Goal: Task Accomplishment & Management: Manage account settings

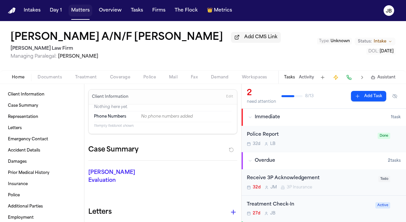
click at [70, 11] on button "Matters" at bounding box center [81, 11] width 24 height 12
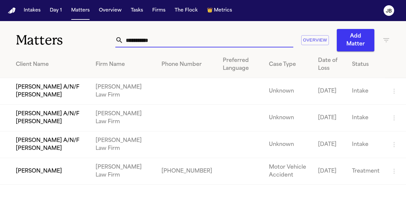
drag, startPoint x: 160, startPoint y: 42, endPoint x: 38, endPoint y: 36, distance: 122.3
click at [38, 36] on div "**********" at bounding box center [203, 36] width 406 height 30
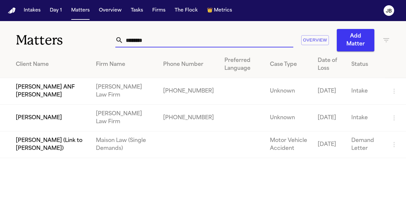
type input "********"
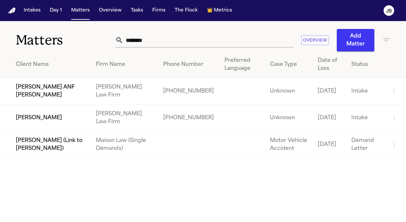
click at [71, 119] on td "[PERSON_NAME]" at bounding box center [45, 118] width 91 height 27
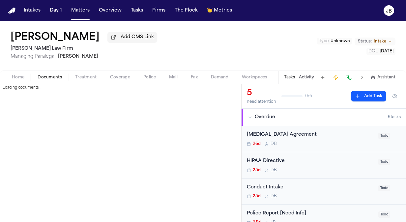
click at [51, 74] on button "Documents" at bounding box center [50, 78] width 38 height 8
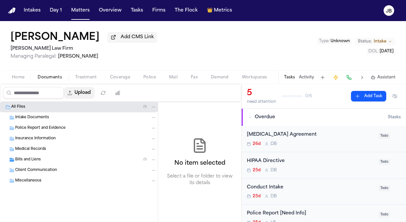
click at [81, 94] on button "Upload" at bounding box center [79, 93] width 31 height 12
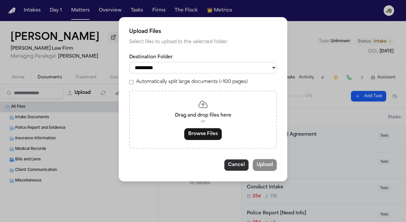
click at [241, 165] on button "Cancel" at bounding box center [236, 165] width 25 height 12
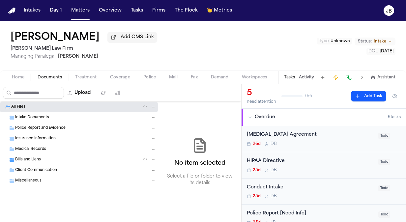
click at [42, 120] on div "Intake Documents" at bounding box center [79, 118] width 158 height 11
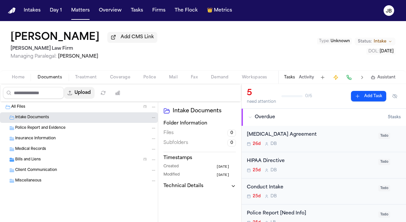
click at [89, 91] on button "Upload" at bounding box center [79, 93] width 31 height 12
select select "**********"
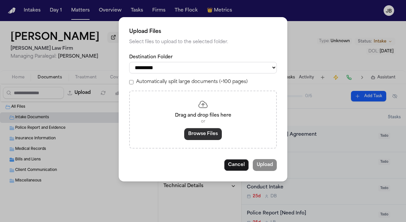
click at [205, 132] on button "Browse Files" at bounding box center [203, 134] width 38 height 12
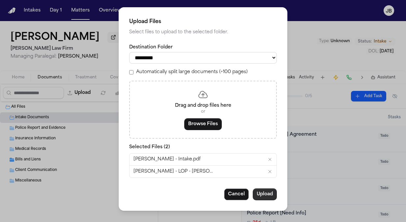
click at [271, 196] on button "Upload" at bounding box center [265, 195] width 24 height 12
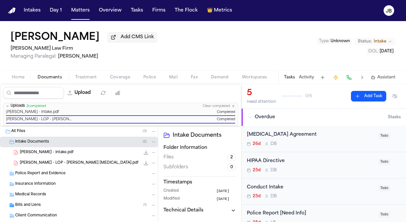
click at [100, 161] on span "[PERSON_NAME] - LOP - [PERSON_NAME] [MEDICAL_DATA].pdf" at bounding box center [79, 164] width 119 height 6
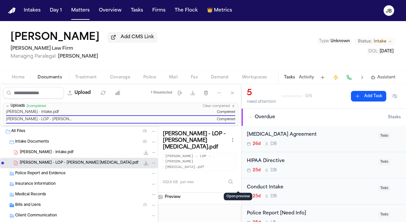
click at [239, 193] on button "Open preview" at bounding box center [238, 196] width 7 height 7
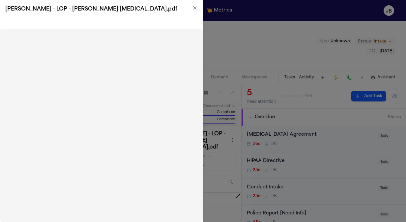
click at [195, 8] on icon "button" at bounding box center [195, 8] width 3 height 3
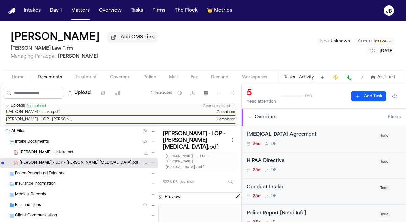
click at [151, 162] on icon "File: J. Figueroa Jr. - LOP - Espinoza Chiropractic.pdf" at bounding box center [153, 163] width 5 height 5
click at [141, 199] on span "Delete" at bounding box center [147, 199] width 19 height 8
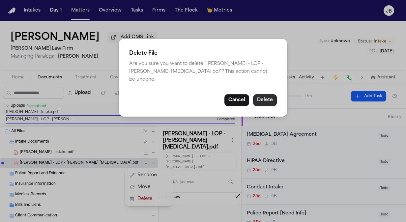
click at [266, 97] on button "Delete" at bounding box center [265, 100] width 24 height 12
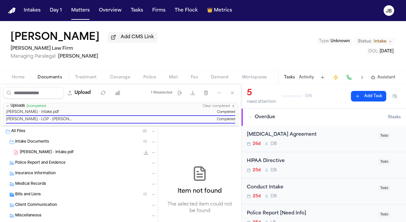
click at [65, 151] on div "[PERSON_NAME] - Intake.pdf 5.4 MB • PDF" at bounding box center [88, 152] width 137 height 7
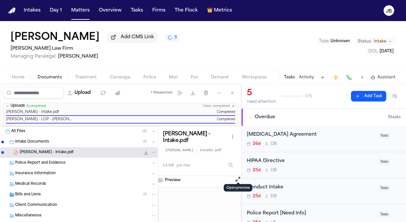
click at [235, 176] on button "Open preview" at bounding box center [238, 179] width 7 height 7
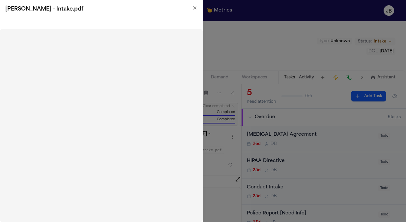
click at [193, 5] on div "[PERSON_NAME] - Intake.pdf" at bounding box center [101, 9] width 203 height 18
click at [194, 8] on icon "button" at bounding box center [194, 7] width 5 height 5
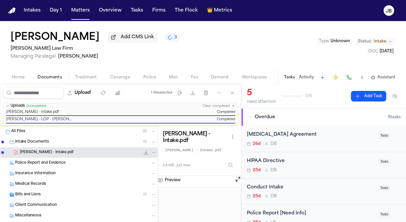
click at [37, 195] on span "Bills and Liens" at bounding box center [28, 195] width 26 height 6
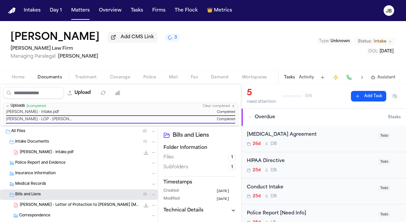
click at [26, 76] on button "Home" at bounding box center [18, 78] width 26 height 8
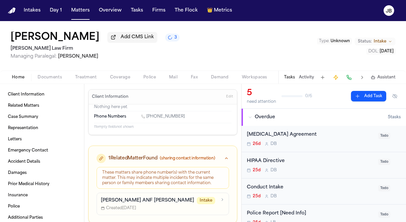
click at [226, 95] on span "Edit" at bounding box center [229, 97] width 7 height 5
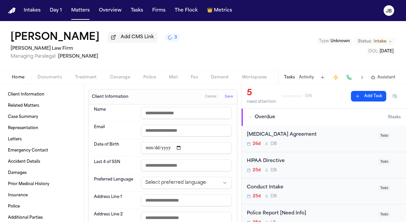
click at [51, 76] on span "Documents" at bounding box center [50, 77] width 24 height 5
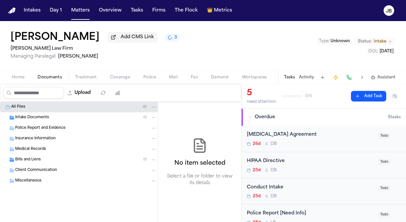
click at [60, 118] on div "Intake Documents ( 1 )" at bounding box center [86, 118] width 142 height 6
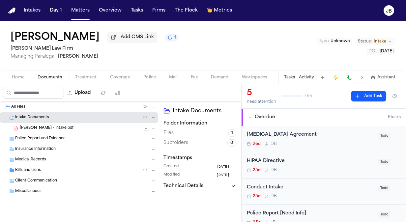
click at [149, 126] on button "File: J. Figueroa - Intake.pdf" at bounding box center [146, 128] width 7 height 7
click at [27, 81] on span "button" at bounding box center [18, 81] width 20 height 1
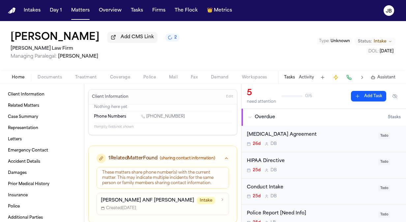
click at [226, 97] on span "Edit" at bounding box center [229, 97] width 7 height 5
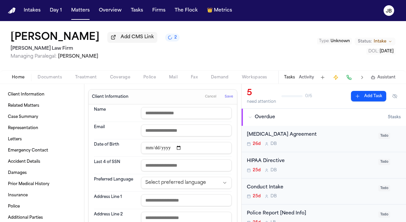
click at [177, 111] on input "text" at bounding box center [186, 113] width 91 height 12
type input "**********"
click at [169, 126] on input "email" at bounding box center [186, 131] width 91 height 12
paste input "**********"
type input "**********"
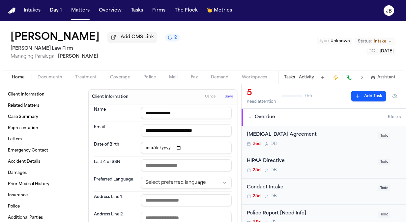
click at [146, 145] on input "date" at bounding box center [186, 148] width 91 height 12
type input "**********"
click at [156, 164] on input "text" at bounding box center [186, 166] width 91 height 12
click at [156, 202] on input "text" at bounding box center [186, 201] width 91 height 12
paste input "**********"
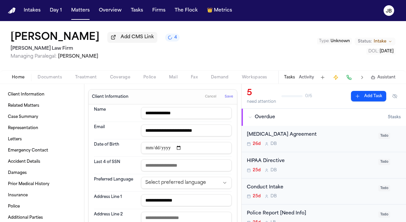
type input "**********"
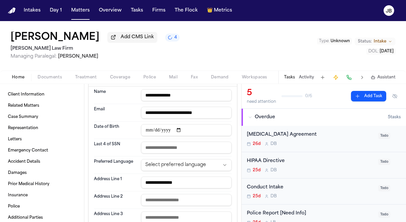
scroll to position [35, 0]
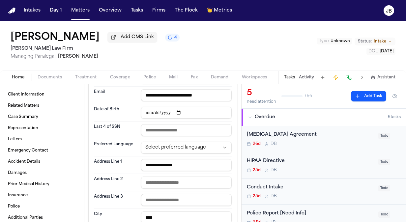
type input "****"
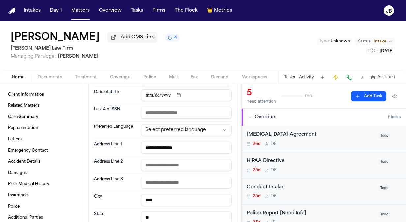
type input "**"
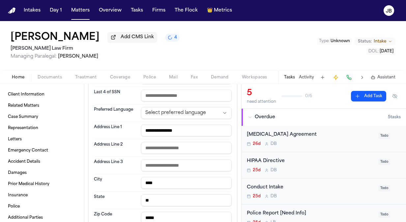
scroll to position [0, 0]
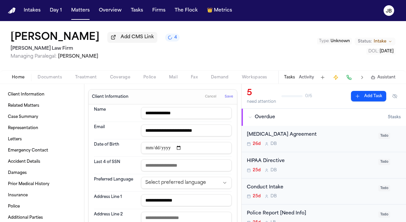
type input "*****"
click at [225, 96] on span "Save" at bounding box center [229, 97] width 8 height 5
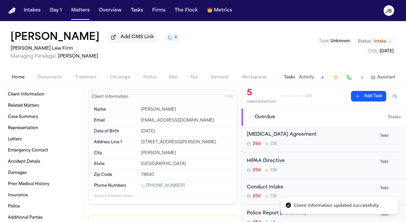
click at [338, 39] on button "Type : Unknown" at bounding box center [334, 41] width 35 height 7
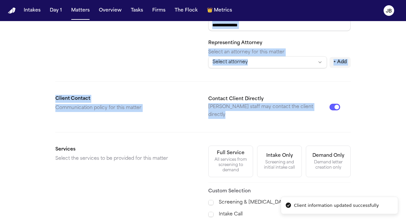
scroll to position [129, 0]
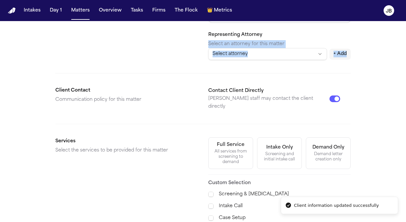
drag, startPoint x: 330, startPoint y: 135, endPoint x: 308, endPoint y: 108, distance: 35.7
click at [308, 108] on form "**********" at bounding box center [203, 143] width 296 height 455
drag, startPoint x: 308, startPoint y: 108, endPoint x: 187, endPoint y: 94, distance: 120.8
click at [187, 94] on div "Client Contact Communication policy for this matter" at bounding box center [126, 99] width 143 height 24
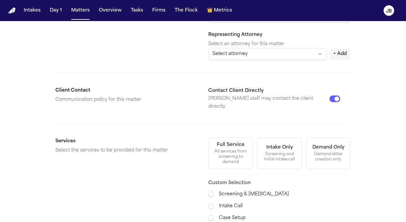
click at [222, 149] on div "All services from screening to demand" at bounding box center [231, 157] width 36 height 16
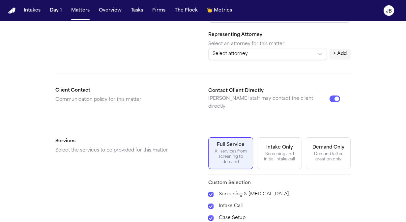
drag, startPoint x: 174, startPoint y: 155, endPoint x: 220, endPoint y: 216, distance: 76.3
click at [203, 221] on section "Services Select the services to be provided for this matter Full Service All se…" at bounding box center [203, 192] width 296 height 109
drag, startPoint x: 304, startPoint y: 179, endPoint x: 300, endPoint y: 239, distance: 60.5
click at [300, 222] on html "**********" at bounding box center [203, 111] width 406 height 222
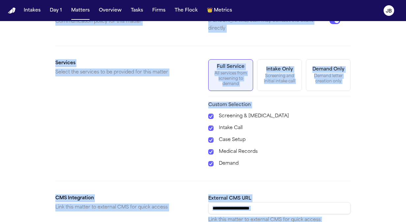
scroll to position [276, 0]
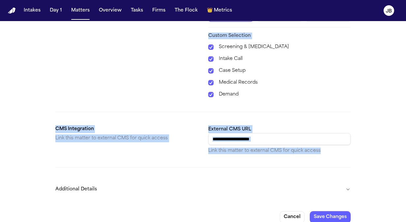
drag, startPoint x: 362, startPoint y: 115, endPoint x: 342, endPoint y: 137, distance: 29.9
click at [342, 137] on div "External CMS URL Link this matter to external CMS for quick access" at bounding box center [280, 139] width 143 height 29
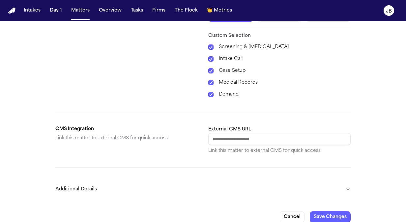
click at [347, 181] on button "Additional Details" at bounding box center [203, 189] width 296 height 17
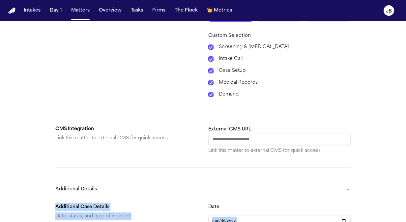
scroll to position [455, 0]
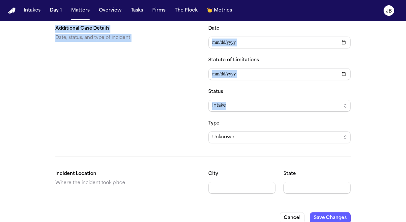
drag, startPoint x: 359, startPoint y: 185, endPoint x: 345, endPoint y: 113, distance: 73.2
drag, startPoint x: 345, startPoint y: 113, endPoint x: 373, endPoint y: 75, distance: 47.1
click at [236, 102] on div "Intake" at bounding box center [276, 106] width 129 height 8
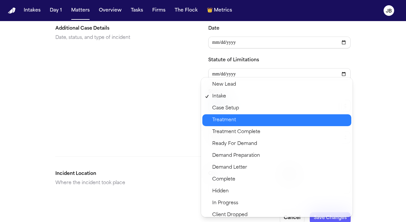
click at [243, 121] on span "Treatment" at bounding box center [279, 120] width 135 height 8
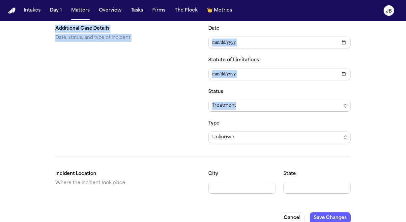
click at [158, 114] on div "Additional Case Details Date, status, and type of incident" at bounding box center [126, 84] width 143 height 119
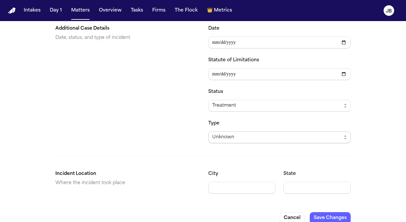
click at [248, 134] on div "Unknown" at bounding box center [276, 138] width 129 height 8
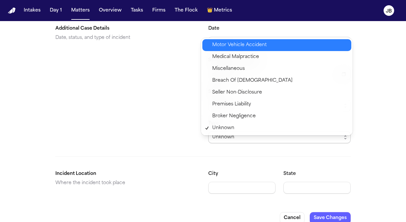
click at [239, 40] on div "Motor Vehicle Accident" at bounding box center [277, 45] width 149 height 12
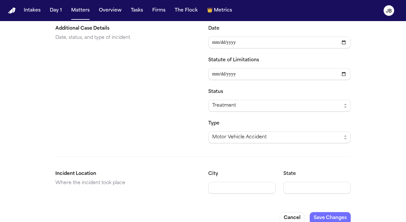
click at [337, 212] on button "Save Changes" at bounding box center [330, 218] width 41 height 12
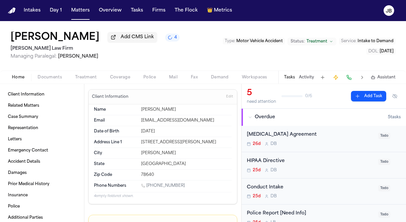
click at [24, 79] on span "Home" at bounding box center [18, 77] width 13 height 5
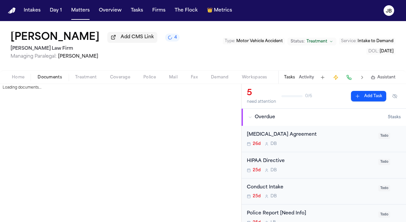
click at [40, 77] on span "Documents" at bounding box center [50, 77] width 24 height 5
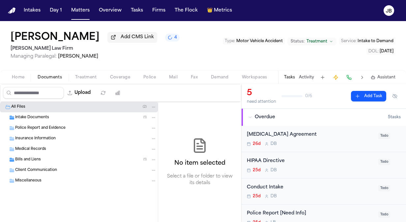
click at [46, 119] on span "Intake Documents" at bounding box center [32, 118] width 34 height 6
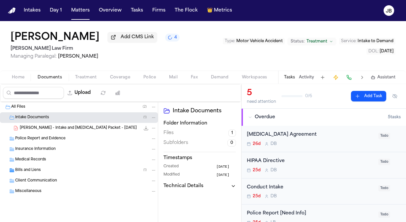
click at [85, 129] on span "[PERSON_NAME] - Intake and [MEDICAL_DATA] Packet - [DATE]" at bounding box center [78, 129] width 117 height 6
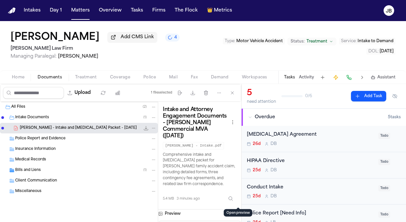
click at [236, 210] on button "Open preview" at bounding box center [238, 213] width 7 height 7
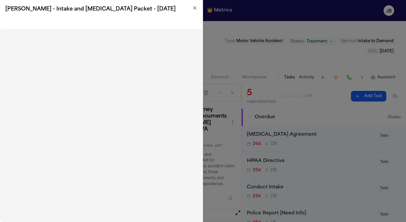
click at [195, 7] on icon "button" at bounding box center [195, 8] width 3 height 3
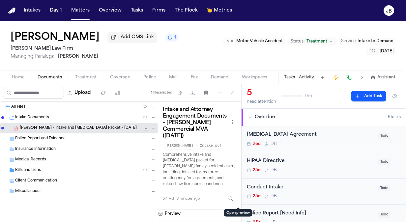
click at [19, 77] on span "Home" at bounding box center [18, 77] width 13 height 5
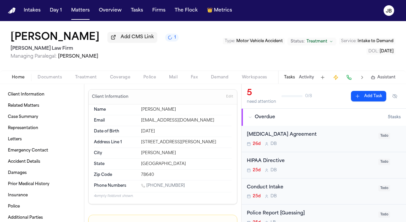
drag, startPoint x: 179, startPoint y: 182, endPoint x: 147, endPoint y: 184, distance: 32.7
click at [147, 184] on div "[PHONE_NUMBER]" at bounding box center [186, 186] width 91 height 6
copy link "[PHONE_NUMBER]"
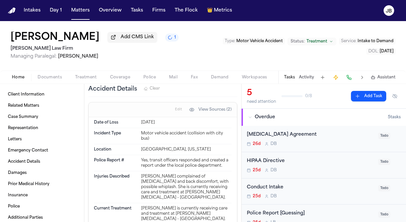
scroll to position [377, 0]
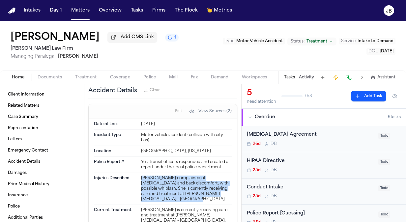
drag, startPoint x: 161, startPoint y: 197, endPoint x: 136, endPoint y: 173, distance: 34.5
click at [136, 173] on div "Injuries Described [PERSON_NAME] complained of [MEDICAL_DATA] and back discomfo…" at bounding box center [163, 189] width 138 height 32
copy div "[PERSON_NAME] complained of [MEDICAL_DATA] and back discomfort, with possible w…"
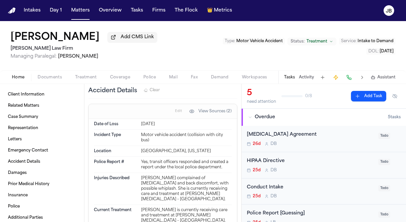
click at [85, 4] on nav "Intakes Day 1 Matters Overview Tasks Firms The Flock 👑 Metrics JB" at bounding box center [203, 10] width 406 height 21
click at [82, 12] on button "Matters" at bounding box center [81, 11] width 24 height 12
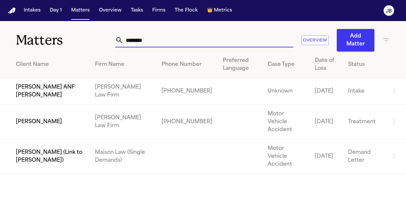
drag, startPoint x: 146, startPoint y: 42, endPoint x: 9, endPoint y: 61, distance: 138.2
click at [9, 61] on div "Matters ******** Overview Add Matter Client Name Firm Name Phone Number Preferr…" at bounding box center [203, 97] width 406 height 153
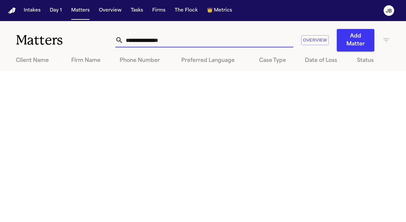
click at [131, 42] on input "**********" at bounding box center [208, 40] width 170 height 15
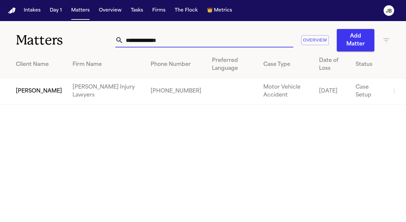
type input "**********"
click at [48, 88] on td "[PERSON_NAME]" at bounding box center [33, 91] width 67 height 27
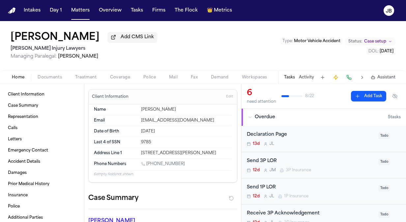
click at [54, 77] on span "Documents" at bounding box center [50, 77] width 24 height 5
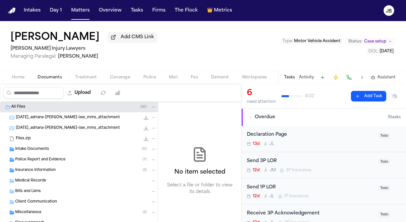
click at [46, 165] on div "Insurance Information ( 3 )" at bounding box center [79, 170] width 158 height 11
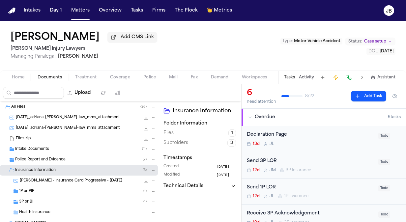
click at [56, 202] on div "3P or BI ( 1 )" at bounding box center [88, 202] width 138 height 6
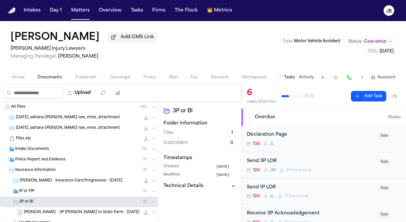
click at [72, 147] on div "Intake Documents ( 11 )" at bounding box center [86, 149] width 142 height 6
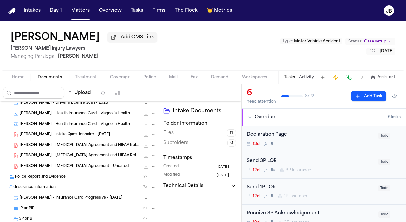
scroll to position [114, 0]
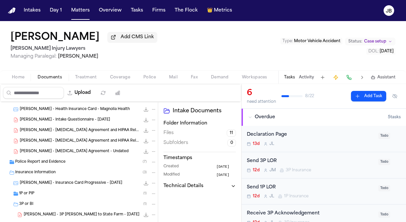
click at [49, 162] on span "Police Report and Evidence" at bounding box center [40, 163] width 50 height 6
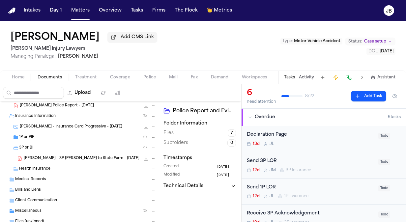
scroll to position [250, 0]
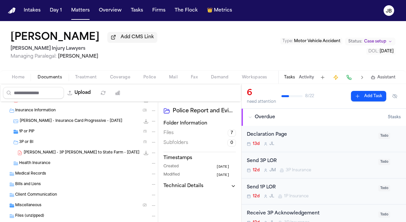
click at [79, 151] on span "[PERSON_NAME] - 3P [PERSON_NAME] to State Farm - [DATE]" at bounding box center [82, 153] width 116 height 6
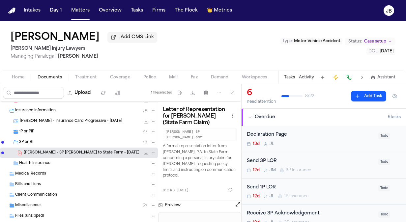
click at [300, 78] on button "Activity" at bounding box center [306, 77] width 15 height 5
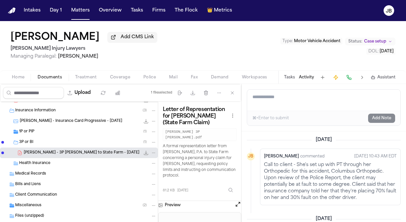
click at [381, 41] on span "Case setup" at bounding box center [376, 41] width 22 height 5
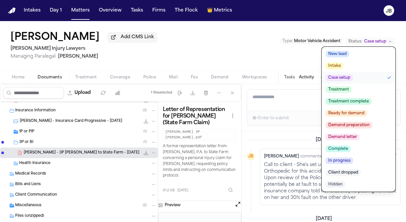
click at [243, 59] on div "[PERSON_NAME] Add CMS Link [PERSON_NAME] Injury Lawyers Managing Paralegal: [PE…" at bounding box center [203, 45] width 406 height 49
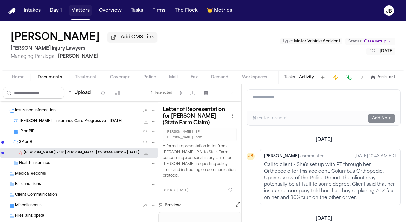
click at [72, 13] on button "Matters" at bounding box center [81, 11] width 24 height 12
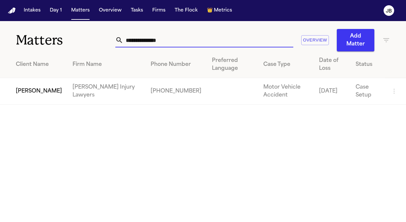
drag, startPoint x: 88, startPoint y: 38, endPoint x: 12, endPoint y: 43, distance: 76.4
click at [12, 43] on div "**********" at bounding box center [203, 36] width 406 height 30
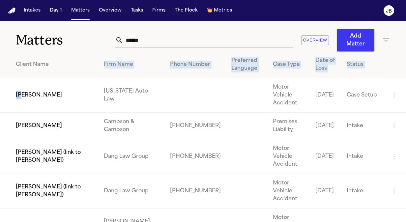
drag, startPoint x: 23, startPoint y: 93, endPoint x: 136, endPoint y: 46, distance: 122.0
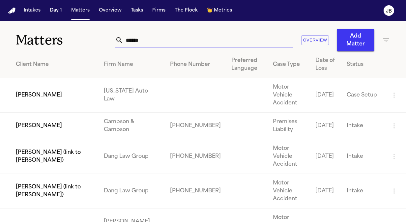
drag, startPoint x: 146, startPoint y: 41, endPoint x: 115, endPoint y: 38, distance: 31.2
click at [115, 38] on div "******" at bounding box center [204, 40] width 178 height 15
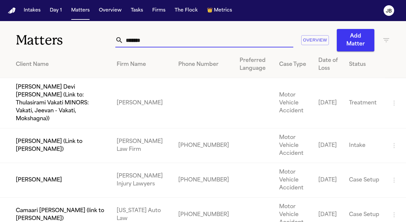
type input "*******"
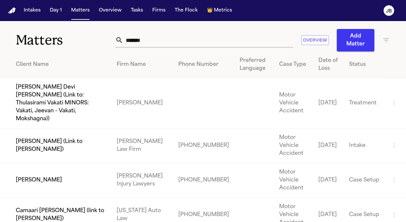
click at [73, 163] on td "[PERSON_NAME]" at bounding box center [56, 180] width 112 height 35
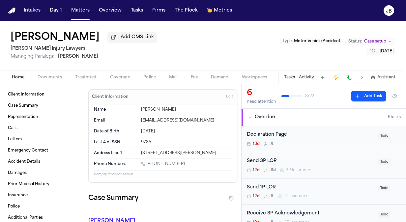
click at [373, 44] on span "Case setup" at bounding box center [376, 41] width 22 height 5
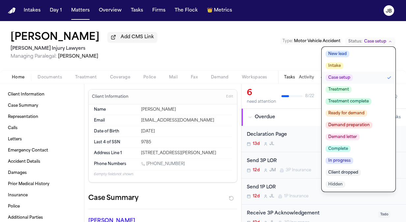
click at [344, 87] on span "Treatment" at bounding box center [339, 89] width 26 height 7
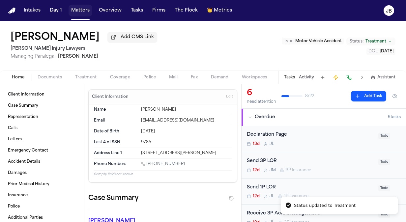
click at [84, 7] on button "Matters" at bounding box center [81, 11] width 24 height 12
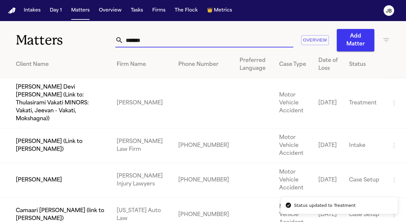
drag, startPoint x: 145, startPoint y: 43, endPoint x: 89, endPoint y: 41, distance: 56.1
click at [89, 41] on div "Matters ******* Overview Add Matter" at bounding box center [203, 36] width 406 height 30
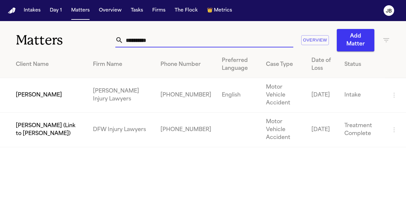
type input "**********"
click at [34, 94] on td "[PERSON_NAME]" at bounding box center [44, 95] width 88 height 35
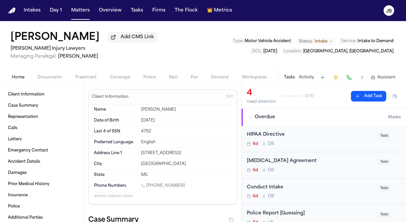
click at [52, 77] on span "Documents" at bounding box center [50, 77] width 24 height 5
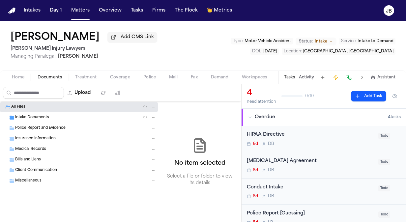
click at [42, 117] on span "Intake Documents" at bounding box center [32, 118] width 34 height 6
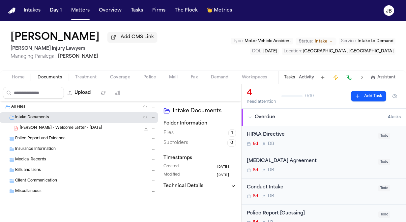
click at [303, 75] on button "Activity" at bounding box center [306, 77] width 15 height 5
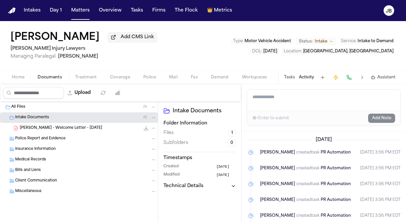
click at [288, 75] on button "Tasks" at bounding box center [289, 77] width 11 height 5
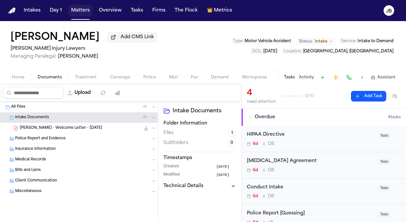
click at [77, 11] on button "Matters" at bounding box center [81, 11] width 24 height 12
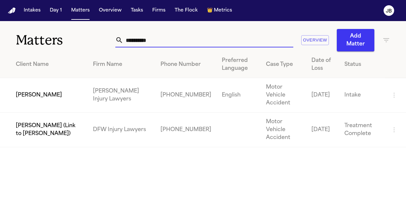
drag, startPoint x: 166, startPoint y: 39, endPoint x: 81, endPoint y: 34, distance: 85.6
click at [81, 34] on div "**********" at bounding box center [203, 36] width 406 height 30
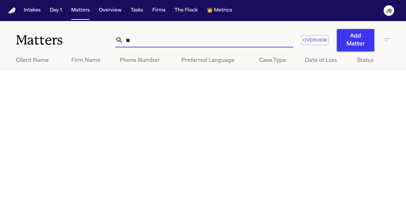
type input "*"
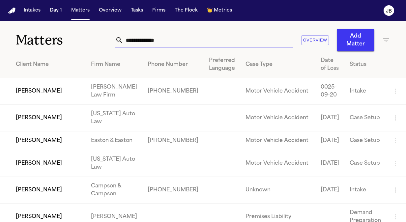
click at [127, 41] on input "text" at bounding box center [208, 40] width 170 height 15
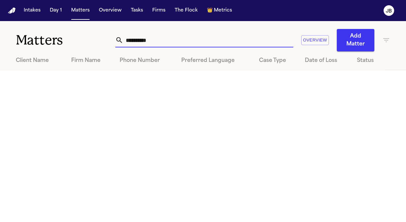
type input "**********"
click at [352, 42] on button "Add Matter" at bounding box center [356, 40] width 38 height 22
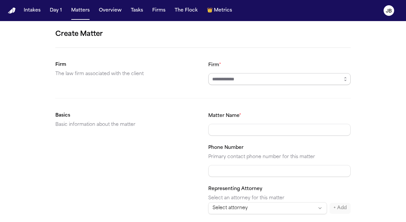
click at [232, 81] on input "Firm *" at bounding box center [280, 79] width 143 height 12
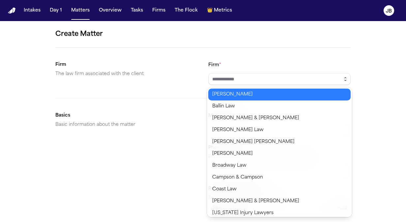
click at [342, 79] on button "button" at bounding box center [345, 79] width 11 height 12
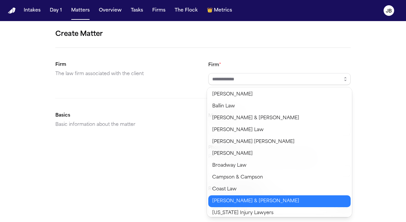
type input "*"
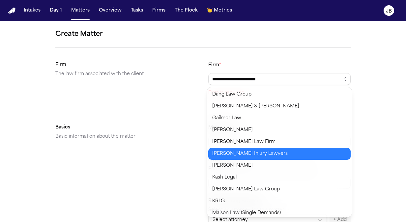
click at [298, 150] on body "**********" at bounding box center [203, 111] width 406 height 222
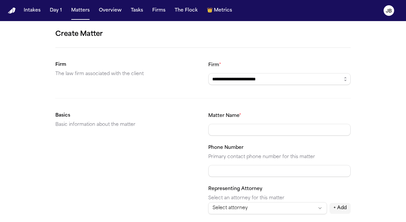
type input "**********"
drag, startPoint x: 358, startPoint y: 127, endPoint x: 346, endPoint y: 126, distance: 11.6
click at [291, 126] on input "Matter Name *" at bounding box center [280, 130] width 143 height 12
type input "**********"
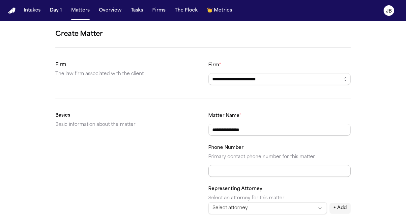
click at [234, 170] on input "Phone Number" at bounding box center [280, 171] width 143 height 12
paste input "**********"
type input "**********"
click at [275, 202] on html "**********" at bounding box center [203, 111] width 406 height 222
click at [357, 182] on html "**********" at bounding box center [203, 111] width 406 height 222
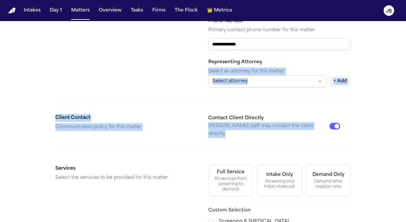
scroll to position [195, 0]
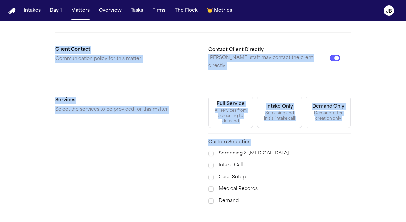
drag, startPoint x: 357, startPoint y: 182, endPoint x: 356, endPoint y: 120, distance: 62.4
click at [356, 120] on div "**********" at bounding box center [203, 54] width 406 height 456
click at [231, 108] on div "All services from screening to demand" at bounding box center [231, 116] width 36 height 16
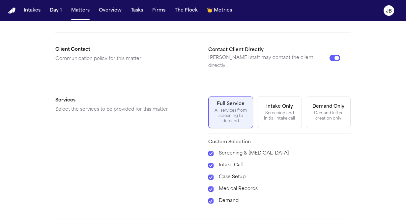
click at [365, 163] on div "**********" at bounding box center [203, 54] width 406 height 456
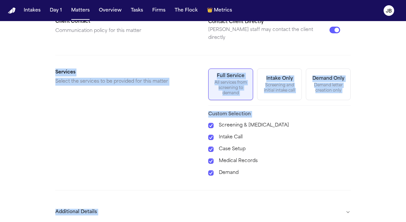
scroll to position [246, 0]
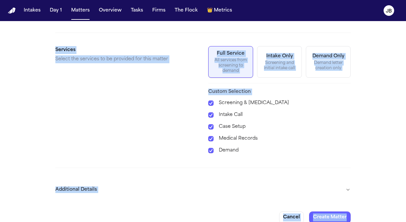
drag, startPoint x: 365, startPoint y: 163, endPoint x: 356, endPoint y: 202, distance: 40.3
click at [356, 202] on div "**********" at bounding box center [203, 3] width 406 height 456
drag, startPoint x: 356, startPoint y: 202, endPoint x: 348, endPoint y: 181, distance: 23.0
click at [348, 181] on button "Additional Details" at bounding box center [203, 189] width 296 height 17
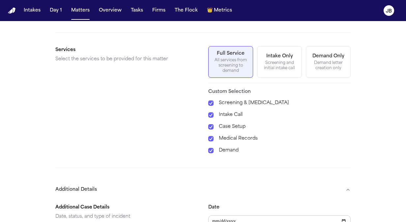
type input "**********"
click at [367, 164] on div "**********" at bounding box center [203, 93] width 406 height 636
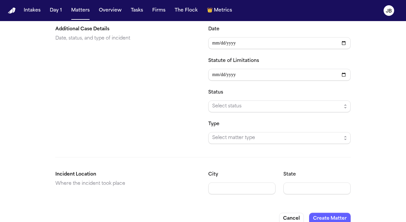
scroll to position [425, 0]
click at [229, 102] on span "Select status" at bounding box center [276, 106] width 129 height 8
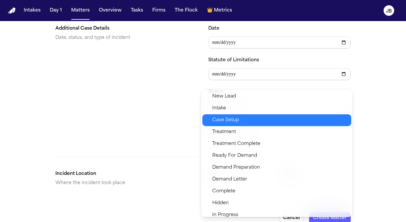
click at [249, 117] on span "Case Setup" at bounding box center [279, 120] width 135 height 8
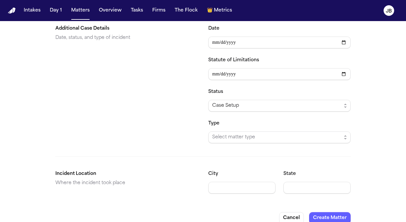
click at [228, 136] on div "**********" at bounding box center [203, 109] width 296 height 180
click at [234, 133] on span "Select matter type" at bounding box center [280, 138] width 143 height 12
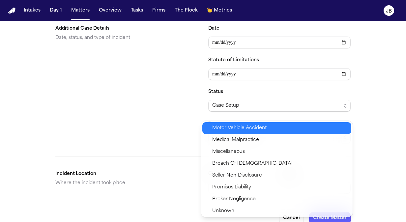
click at [233, 127] on span "Motor Vehicle Accident" at bounding box center [239, 128] width 54 height 8
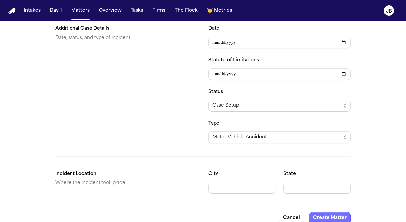
click at [333, 212] on button "Create Matter" at bounding box center [330, 218] width 42 height 12
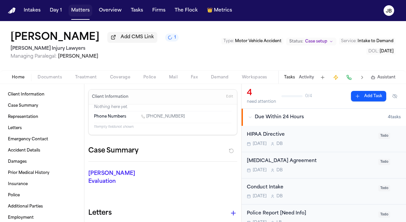
click at [83, 15] on button "Matters" at bounding box center [81, 11] width 24 height 12
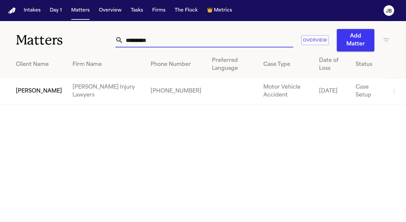
drag, startPoint x: 156, startPoint y: 41, endPoint x: 43, endPoint y: 46, distance: 113.3
click at [43, 46] on div "**********" at bounding box center [203, 36] width 406 height 30
type input "**********"
click at [45, 96] on td "[PERSON_NAME]" at bounding box center [33, 91] width 67 height 27
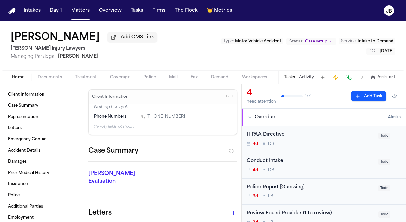
click at [309, 78] on button "Activity" at bounding box center [306, 77] width 15 height 5
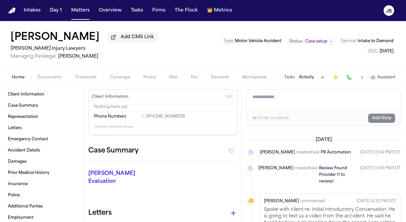
click at [55, 75] on span "Documents" at bounding box center [50, 77] width 24 height 5
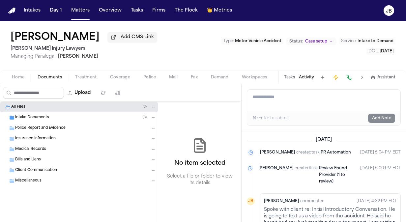
click at [40, 117] on span "Intake Documents" at bounding box center [32, 118] width 34 height 6
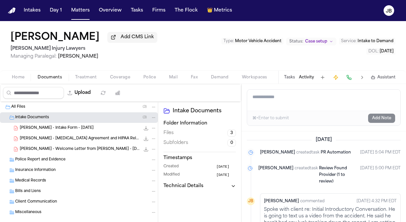
click at [7, 76] on button "Home" at bounding box center [18, 78] width 26 height 8
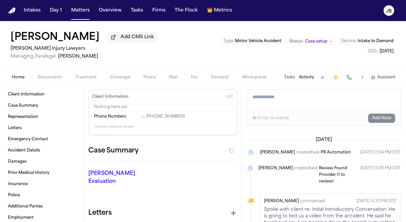
drag, startPoint x: 182, startPoint y: 117, endPoint x: 147, endPoint y: 116, distance: 35.0
click at [147, 116] on div "[PHONE_NUMBER]" at bounding box center [186, 117] width 91 height 6
copy link "[PHONE_NUMBER]"
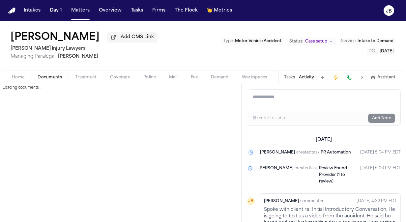
click at [49, 76] on span "Documents" at bounding box center [50, 77] width 24 height 5
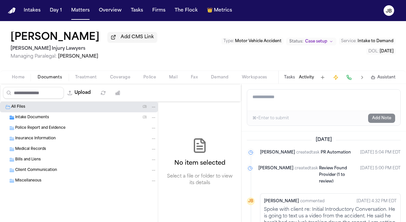
click at [44, 116] on span "Intake Documents" at bounding box center [32, 118] width 34 height 6
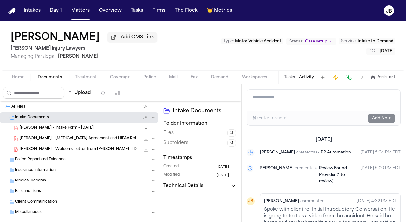
click at [79, 147] on span "[PERSON_NAME] - Welcome Letter from [PERSON_NAME] - [DATE]" at bounding box center [80, 150] width 120 height 6
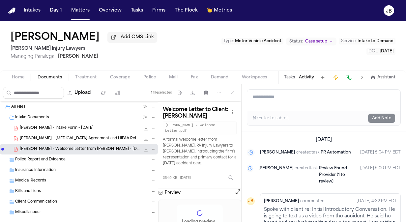
click at [81, 139] on span "[PERSON_NAME] - [MEDICAL_DATA] Agreement and HIPAA Release - [DATE]" at bounding box center [80, 139] width 120 height 6
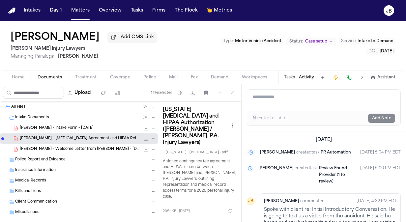
click at [75, 128] on span "[PERSON_NAME] - Intake Form - [DATE]" at bounding box center [57, 129] width 74 height 6
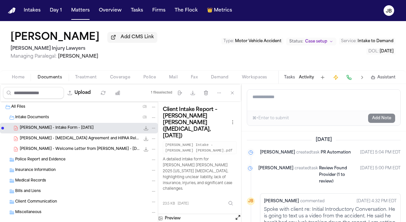
click at [234, 214] on div "Preview" at bounding box center [199, 218] width 83 height 9
click at [237, 214] on button "Open preview" at bounding box center [238, 217] width 7 height 7
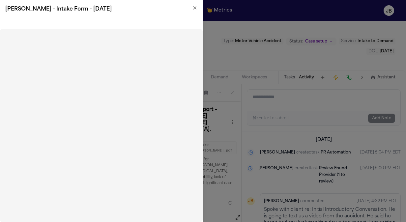
click at [194, 9] on icon "button" at bounding box center [195, 8] width 3 height 3
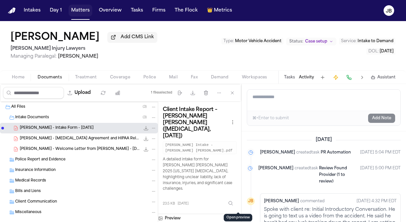
click at [80, 8] on button "Matters" at bounding box center [81, 11] width 24 height 12
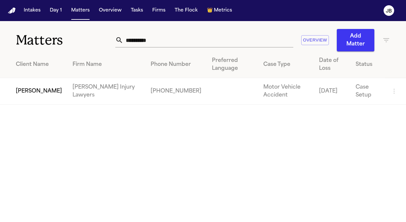
click at [40, 93] on td "[PERSON_NAME]" at bounding box center [33, 91] width 67 height 27
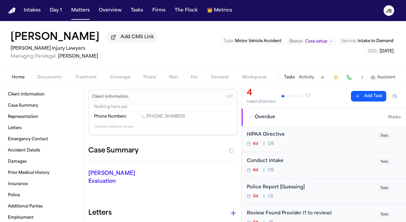
click at [302, 77] on button "Activity" at bounding box center [306, 77] width 15 height 5
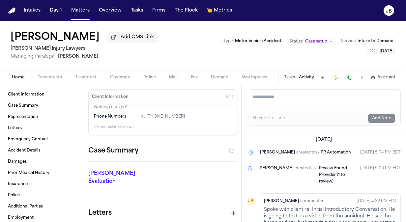
click at [301, 111] on div "⌘+Enter to submit Add Note" at bounding box center [323, 118] width 153 height 15
click at [304, 104] on textarea "Add a note to this matter" at bounding box center [323, 100] width 153 height 21
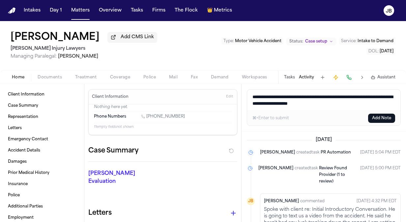
type textarea "**********"
click at [378, 118] on button "Add Note" at bounding box center [382, 118] width 27 height 9
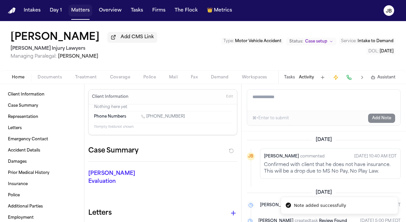
click at [73, 11] on button "Matters" at bounding box center [81, 11] width 24 height 12
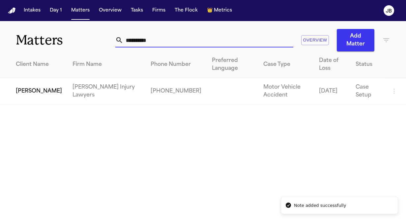
drag, startPoint x: 166, startPoint y: 38, endPoint x: 18, endPoint y: 46, distance: 147.4
click at [18, 46] on div "**********" at bounding box center [203, 36] width 406 height 30
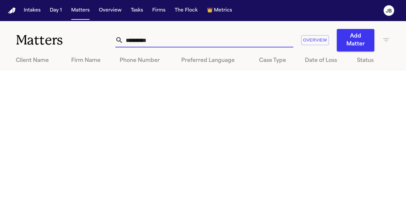
drag, startPoint x: 131, startPoint y: 45, endPoint x: 59, endPoint y: 44, distance: 71.9
click at [59, 44] on div "**********" at bounding box center [203, 36] width 406 height 30
type input "**********"
click at [29, 8] on button "Intakes" at bounding box center [32, 11] width 22 height 12
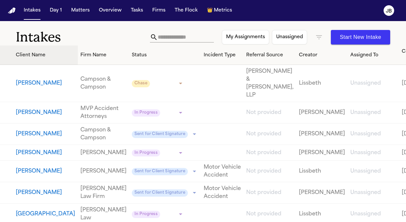
click at [3, 52] on th "Client Name" at bounding box center [39, 55] width 78 height 19
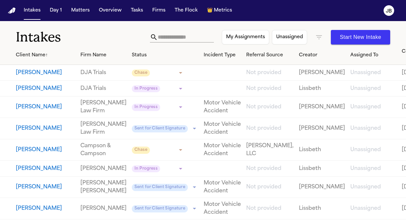
click at [167, 36] on input "text" at bounding box center [186, 37] width 56 height 11
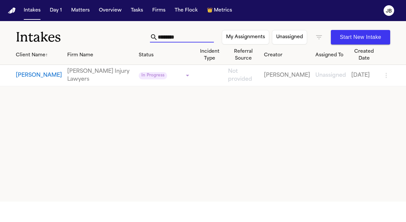
drag, startPoint x: 176, startPoint y: 38, endPoint x: 126, endPoint y: 30, distance: 50.1
click at [126, 30] on div "Intakes ******** My Assignments Unassigned Start New Intake" at bounding box center [203, 33] width 406 height 24
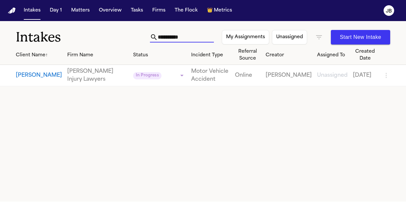
type input "**********"
click at [24, 76] on button "[PERSON_NAME]" at bounding box center [39, 76] width 46 height 8
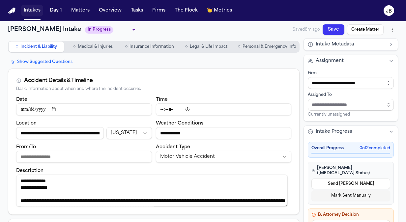
click at [37, 5] on button "Intakes" at bounding box center [32, 11] width 22 height 12
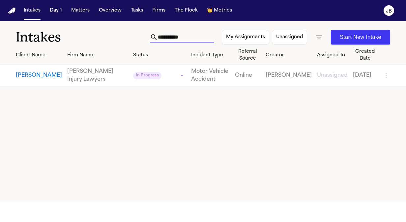
drag, startPoint x: 183, startPoint y: 36, endPoint x: 123, endPoint y: 34, distance: 60.4
click at [123, 34] on div "**********" at bounding box center [203, 33] width 406 height 24
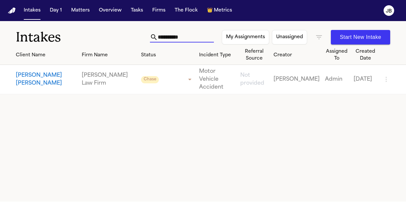
drag, startPoint x: 186, startPoint y: 36, endPoint x: 130, endPoint y: 31, distance: 56.7
click at [130, 31] on div "**********" at bounding box center [203, 33] width 406 height 24
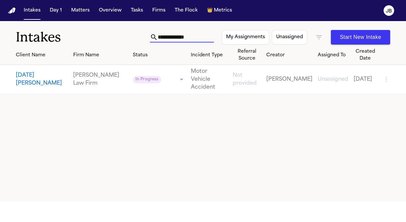
type input "**********"
click at [25, 82] on button "[DATE][PERSON_NAME]" at bounding box center [42, 80] width 52 height 16
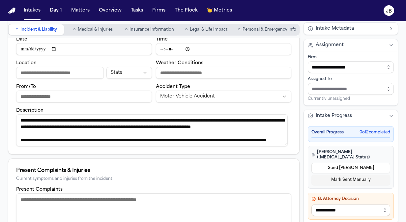
scroll to position [40, 0]
click at [79, 10] on button "Matters" at bounding box center [81, 11] width 24 height 12
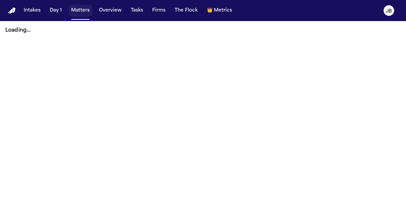
click at [80, 11] on button "Matters" at bounding box center [81, 11] width 24 height 12
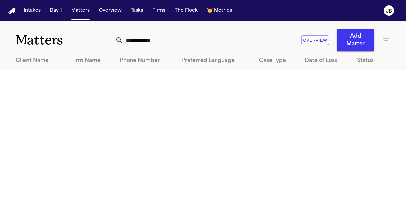
drag, startPoint x: 178, startPoint y: 45, endPoint x: 54, endPoint y: 39, distance: 123.6
click at [54, 39] on div "**********" at bounding box center [203, 36] width 406 height 30
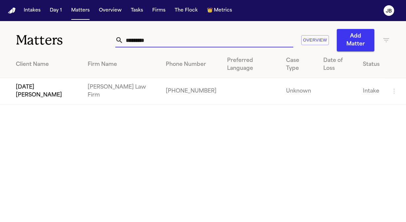
type input "*********"
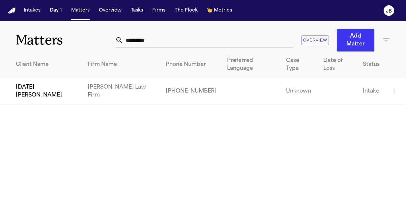
click at [52, 81] on td "[DATE][PERSON_NAME]" at bounding box center [41, 91] width 82 height 27
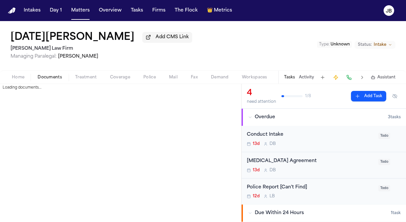
click at [49, 77] on span "Documents" at bounding box center [50, 77] width 24 height 5
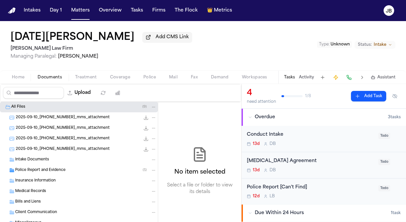
click at [42, 169] on span "Police Report and Evidence" at bounding box center [40, 171] width 50 height 6
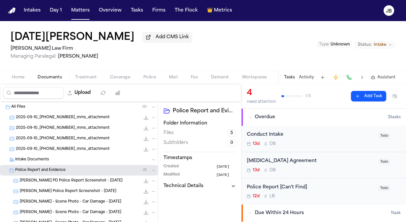
click at [57, 117] on span "2025-09-10_[PHONE_NUMBER]_mms_attachment" at bounding box center [63, 118] width 94 height 6
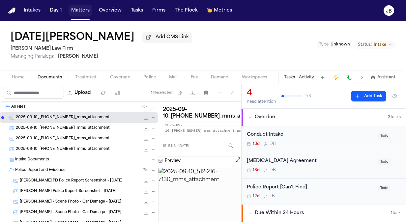
click at [83, 7] on button "Matters" at bounding box center [81, 11] width 24 height 12
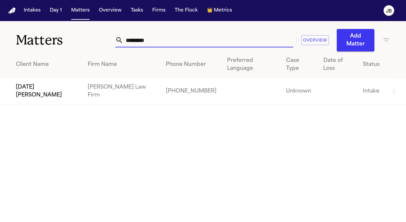
drag, startPoint x: 175, startPoint y: 37, endPoint x: 27, endPoint y: 62, distance: 150.0
click at [27, 62] on div "Matters ********* Overview Add Matter Client Name Firm Name Phone Number Prefer…" at bounding box center [203, 63] width 406 height 84
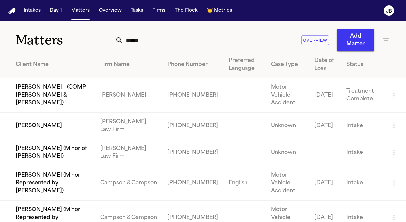
type input "******"
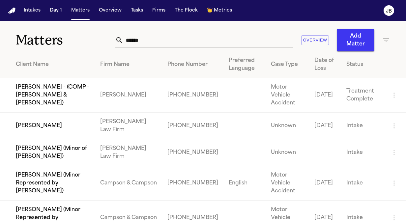
click at [38, 114] on td "[PERSON_NAME]" at bounding box center [47, 126] width 95 height 27
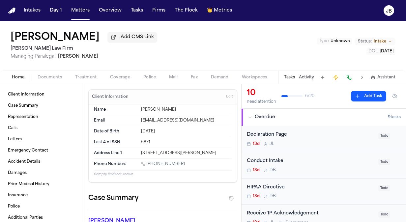
click at [37, 76] on button "Documents" at bounding box center [50, 78] width 38 height 8
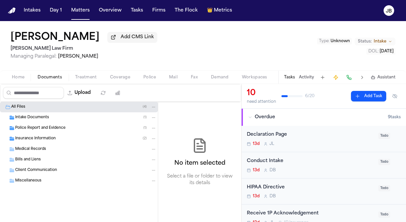
click at [82, 116] on div "Intake Documents ( 1 )" at bounding box center [86, 118] width 142 height 6
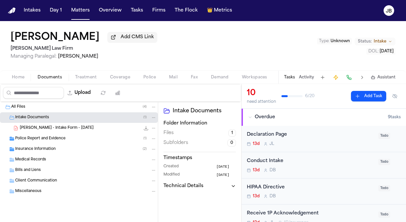
click at [90, 129] on div "[PERSON_NAME] - Intake Form - [DATE] 24.7 KB • PDF" at bounding box center [88, 128] width 137 height 7
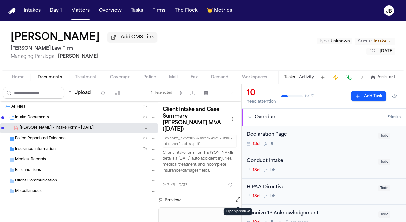
click at [237, 198] on button "Open preview" at bounding box center [238, 199] width 7 height 7
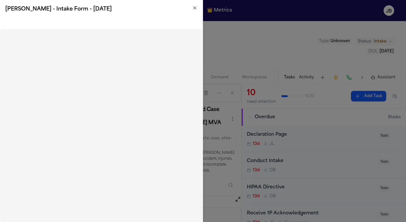
click at [193, 12] on h2 "[PERSON_NAME] - Intake Form - [DATE]" at bounding box center [101, 9] width 192 height 8
click at [194, 6] on icon "button" at bounding box center [194, 7] width 5 height 5
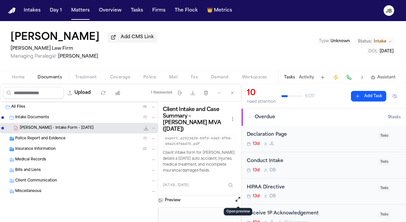
click at [25, 151] on span "Insurance Information" at bounding box center [35, 150] width 41 height 6
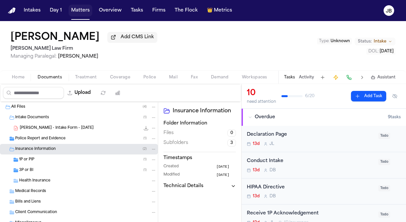
drag, startPoint x: 79, startPoint y: 13, endPoint x: 30, endPoint y: 72, distance: 76.5
click at [30, 72] on div "Home Documents Treatment Coverage Police Mail Fax Demand Workspaces Artifacts T…" at bounding box center [203, 77] width 406 height 13
click at [25, 5] on button "Intakes" at bounding box center [32, 11] width 22 height 12
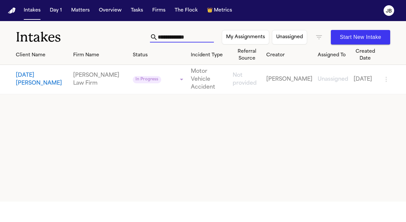
drag, startPoint x: 190, startPoint y: 37, endPoint x: 99, endPoint y: 43, distance: 91.9
click at [99, 43] on div "**********" at bounding box center [203, 33] width 406 height 24
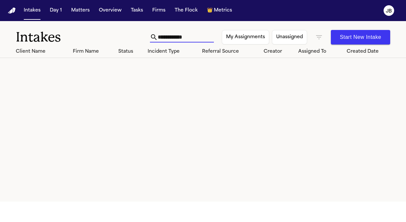
drag, startPoint x: 188, startPoint y: 37, endPoint x: 74, endPoint y: 29, distance: 114.8
click at [74, 29] on div "**********" at bounding box center [203, 33] width 406 height 24
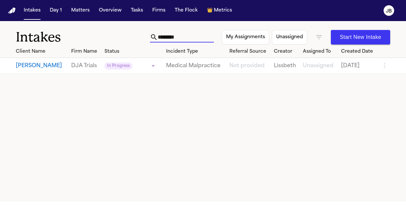
type input "********"
click at [78, 12] on button "Matters" at bounding box center [81, 11] width 24 height 12
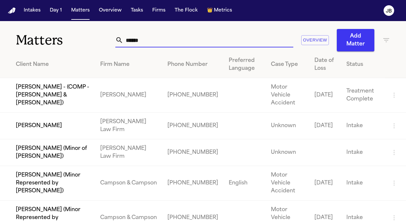
drag, startPoint x: 162, startPoint y: 45, endPoint x: 46, endPoint y: 53, distance: 116.1
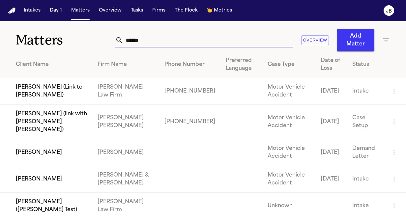
type input "******"
drag, startPoint x: 145, startPoint y: 35, endPoint x: 87, endPoint y: 32, distance: 58.1
click at [87, 32] on div "Matters ****** Overview Add Matter" at bounding box center [203, 36] width 406 height 30
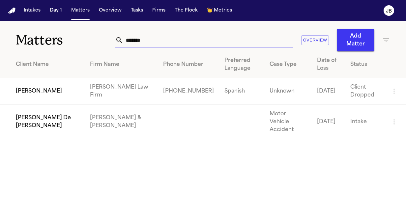
drag, startPoint x: 162, startPoint y: 38, endPoint x: 65, endPoint y: 33, distance: 96.8
click at [65, 33] on div "Matters ******* Overview Add Matter" at bounding box center [203, 36] width 406 height 30
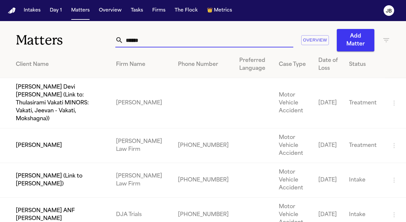
type input "******"
click at [57, 137] on td "[PERSON_NAME]" at bounding box center [55, 146] width 111 height 35
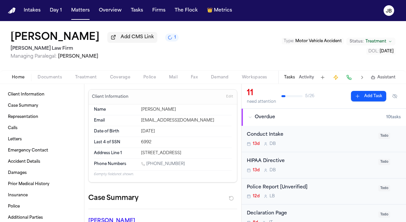
click at [43, 78] on span "Documents" at bounding box center [50, 77] width 24 height 5
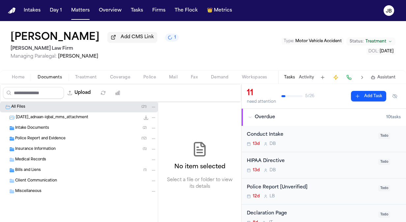
click at [40, 145] on div "Insurance Information ( 5 )" at bounding box center [79, 149] width 158 height 11
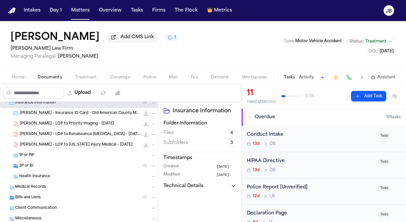
scroll to position [47, 0]
click at [27, 169] on div "3P or BI ( 1 )" at bounding box center [79, 165] width 158 height 11
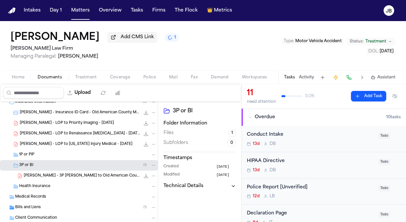
scroll to position [0, 0]
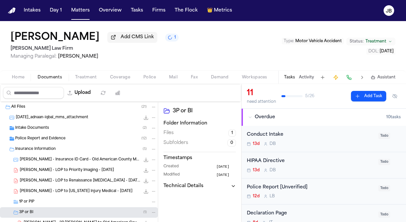
click at [40, 126] on span "Intake Documents" at bounding box center [32, 129] width 34 height 6
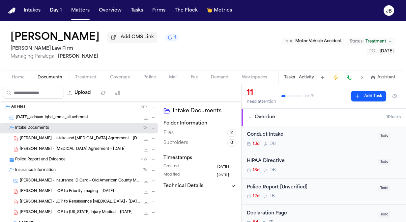
click at [71, 152] on div "[PERSON_NAME] - [MEDICAL_DATA] Agreement - [DATE] 1.2 MB • PDF" at bounding box center [79, 149] width 158 height 11
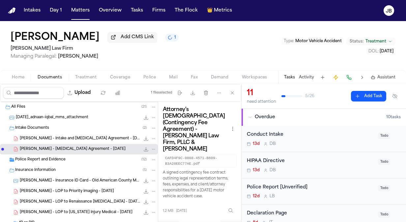
click at [65, 159] on span "Police Report and Evidence" at bounding box center [40, 160] width 50 height 6
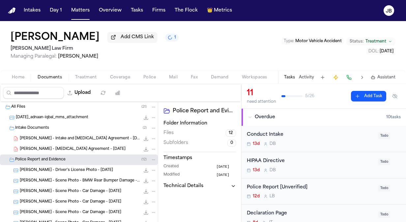
click at [116, 75] on span "Coverage" at bounding box center [120, 77] width 20 height 5
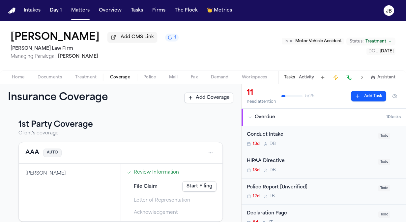
scroll to position [214, 0]
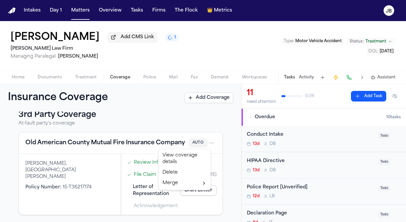
click at [207, 141] on html "Intakes Day 1 Matters Overview Tasks Firms The Flock 👑 Metrics JB [PERSON_NAME]…" at bounding box center [203, 111] width 406 height 222
click at [180, 160] on div "View coverage details" at bounding box center [184, 158] width 49 height 17
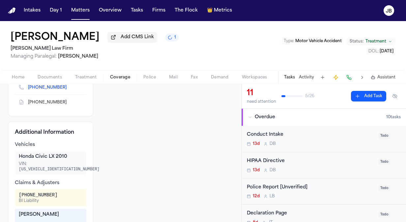
scroll to position [320, 0]
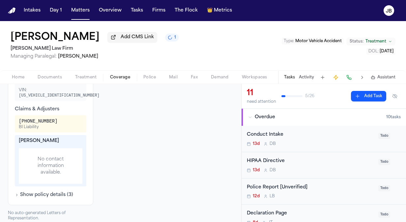
click at [49, 180] on div "Vehicles Honda Civic LX 2010 VIN: [US_VEHICLE_IDENTIFICATION_NUMBER] Claims & A…" at bounding box center [51, 133] width 72 height 131
click at [44, 192] on button "Show policy details ( 3 )" at bounding box center [44, 195] width 58 height 7
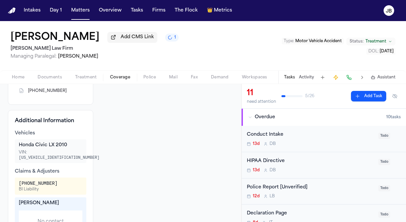
scroll to position [252, 0]
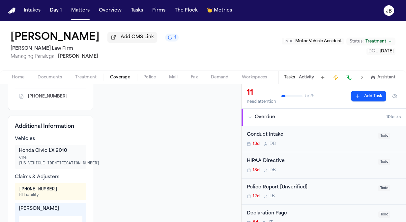
click at [57, 74] on button "Documents" at bounding box center [50, 78] width 38 height 8
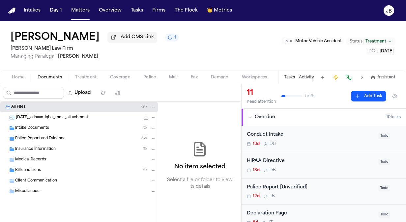
click at [32, 153] on div "Insurance Information ( 5 )" at bounding box center [79, 149] width 158 height 11
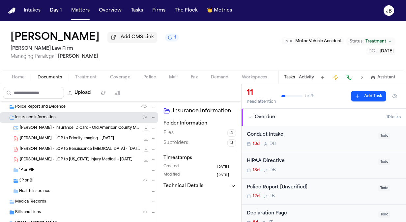
scroll to position [46, 0]
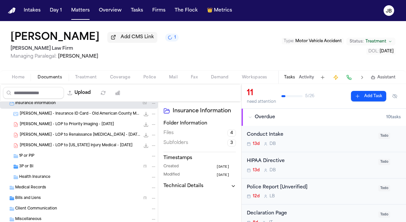
click at [24, 197] on span "Bills and Liens" at bounding box center [28, 199] width 26 height 6
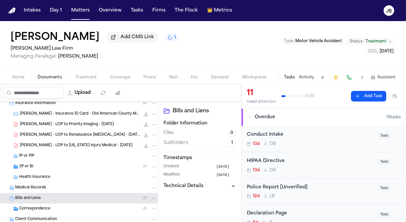
click at [56, 208] on div "Correspondence ( 1 )" at bounding box center [88, 209] width 138 height 6
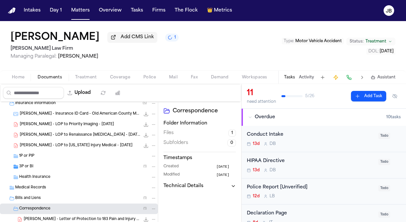
scroll to position [84, 0]
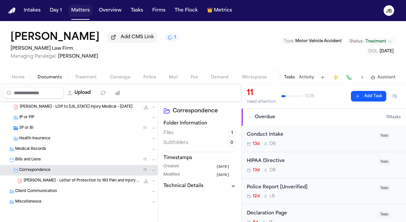
click at [79, 7] on button "Matters" at bounding box center [81, 11] width 24 height 12
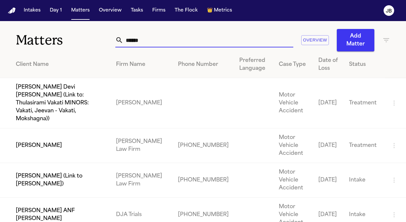
drag, startPoint x: 174, startPoint y: 47, endPoint x: 74, endPoint y: 41, distance: 100.5
click at [74, 41] on div "Matters ****** Overview Add Matter" at bounding box center [203, 36] width 406 height 30
type input "*"
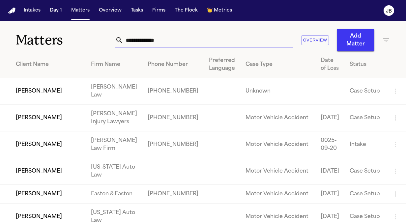
click at [143, 40] on input "text" at bounding box center [208, 40] width 170 height 15
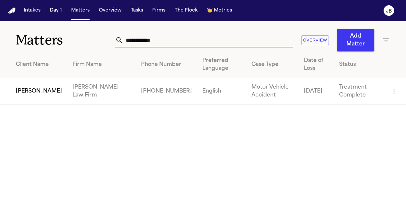
type input "**********"
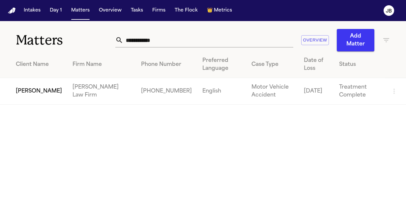
click at [45, 92] on td "[PERSON_NAME]" at bounding box center [33, 91] width 67 height 27
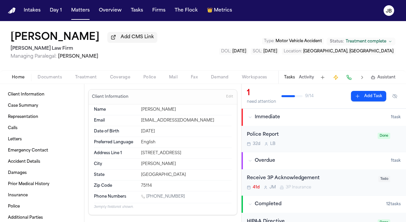
click at [307, 78] on button "Activity" at bounding box center [306, 77] width 15 height 5
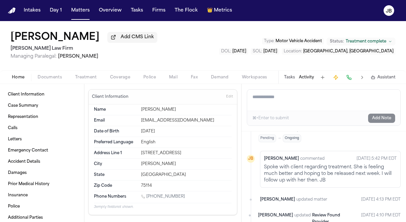
scroll to position [399, 0]
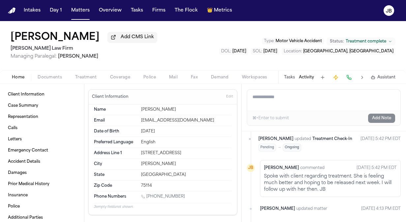
click at [56, 76] on span "Documents" at bounding box center [50, 77] width 24 height 5
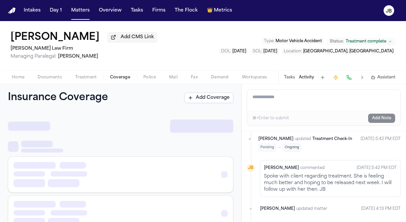
click at [113, 78] on span "Coverage" at bounding box center [120, 77] width 20 height 5
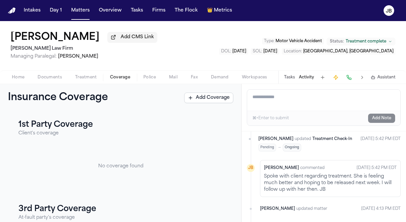
click at [88, 75] on span "Treatment" at bounding box center [86, 77] width 22 height 5
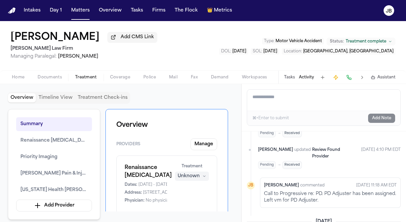
scroll to position [510, 0]
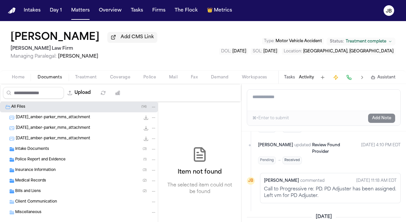
click at [46, 76] on span "Documents" at bounding box center [50, 77] width 24 height 5
click at [35, 176] on div "Medical Records ( 2 )" at bounding box center [79, 181] width 158 height 11
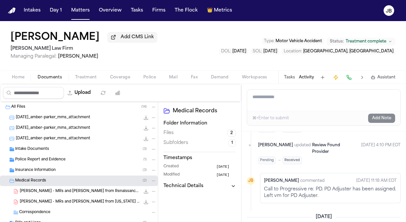
click at [106, 189] on span "[PERSON_NAME] - MRs and [PERSON_NAME] from Renaissance [MEDICAL_DATA] - [DATE]" at bounding box center [80, 192] width 120 height 6
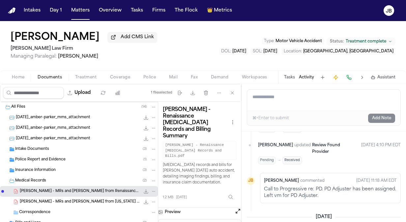
click at [89, 200] on span "[PERSON_NAME] - MRs and [PERSON_NAME] from [US_STATE] Pain and Injury - [DATE] …" at bounding box center [80, 203] width 120 height 6
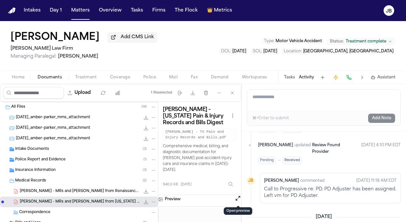
click at [237, 199] on button "Open preview" at bounding box center [238, 198] width 7 height 7
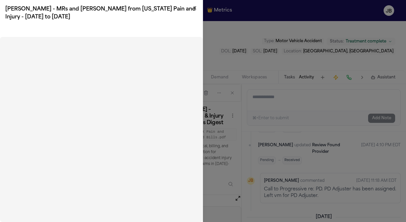
click at [194, 5] on icon "button" at bounding box center [194, 7] width 5 height 5
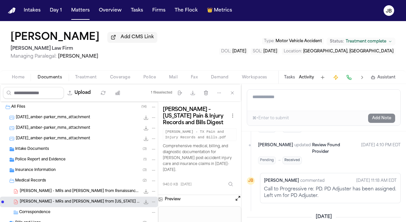
click at [22, 149] on span "Intake Documents" at bounding box center [32, 150] width 34 height 6
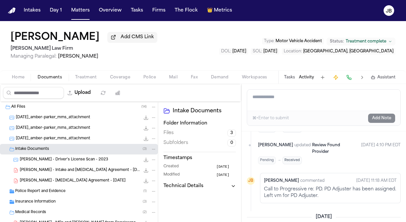
click at [86, 180] on span "[PERSON_NAME] - [MEDICAL_DATA] Agreement - [DATE]" at bounding box center [73, 181] width 106 height 6
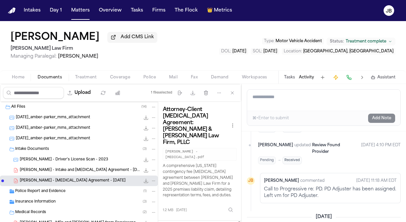
click at [89, 168] on span "[PERSON_NAME] - Intake and [MEDICAL_DATA] Agreement - [DATE]" at bounding box center [80, 171] width 120 height 6
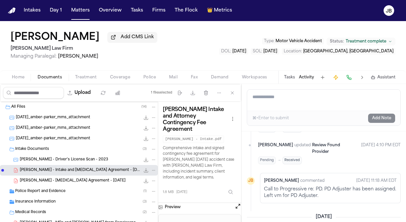
click at [236, 203] on button "Open preview" at bounding box center [238, 206] width 7 height 7
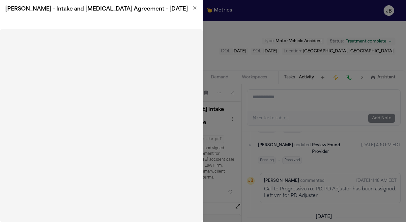
click at [194, 6] on icon "button" at bounding box center [194, 7] width 5 height 5
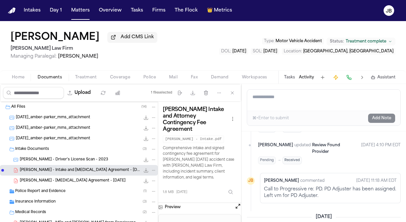
click at [290, 70] on div "[PERSON_NAME] Add CMS Link [PERSON_NAME] Law Firm Managing Paralegal: [PERSON_N…" at bounding box center [203, 45] width 406 height 49
click at [290, 78] on button "Tasks" at bounding box center [289, 77] width 11 height 5
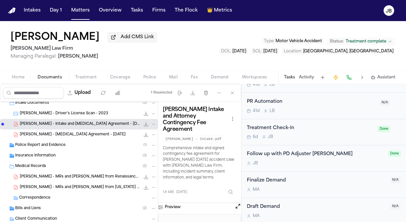
scroll to position [49, 0]
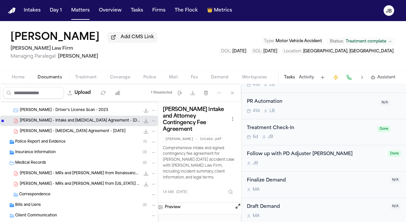
click at [98, 173] on span "[PERSON_NAME] - MRs and [PERSON_NAME] from Renaissance [MEDICAL_DATA] - [DATE]" at bounding box center [80, 174] width 120 height 6
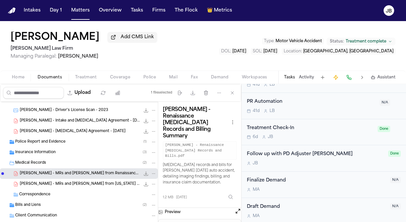
click at [72, 201] on div "Bills and Liens ( 2 )" at bounding box center [79, 205] width 158 height 11
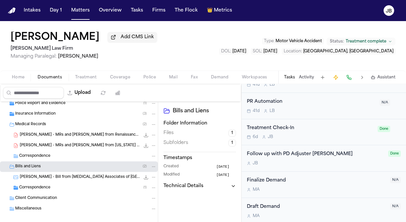
scroll to position [93, 0]
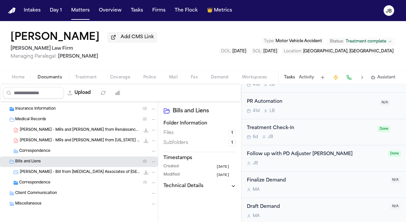
click at [30, 186] on div "Correspondence ( 1 )" at bounding box center [79, 183] width 158 height 11
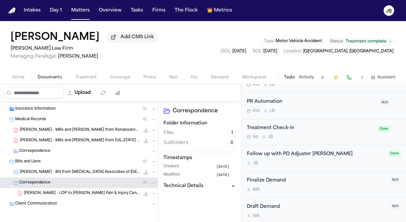
scroll to position [0, 0]
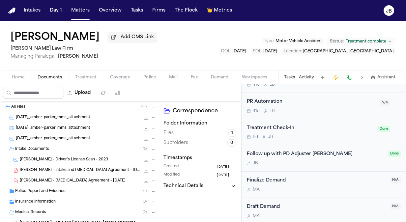
click at [71, 118] on span "[DATE]_amber-parker_mms_attachment" at bounding box center [53, 118] width 75 height 6
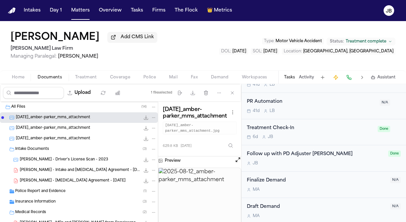
click at [75, 172] on span "[PERSON_NAME] - Intake and [MEDICAL_DATA] Agreement - [DATE]" at bounding box center [80, 171] width 120 height 6
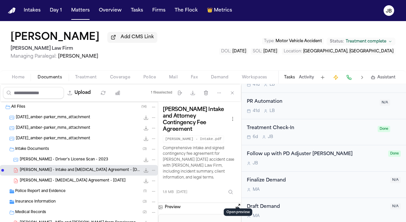
click at [238, 203] on button "Open preview" at bounding box center [238, 206] width 7 height 7
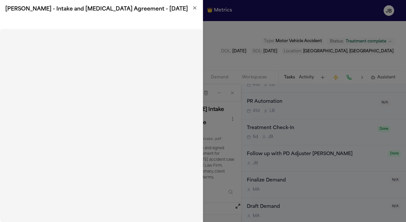
click at [200, 8] on div "[PERSON_NAME] - Intake and [MEDICAL_DATA] Agreement - [DATE]" at bounding box center [101, 9] width 203 height 18
click at [193, 9] on icon "button" at bounding box center [194, 7] width 5 height 5
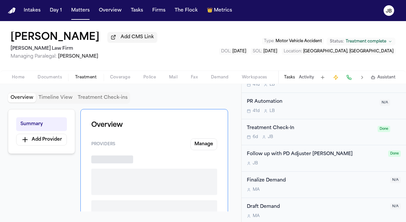
click at [85, 75] on span "Treatment" at bounding box center [86, 77] width 22 height 5
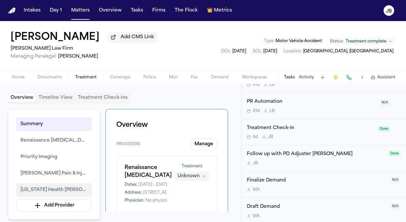
click at [62, 186] on span "[US_STATE] Health [PERSON_NAME][GEOGRAPHIC_DATA] [GEOGRAPHIC_DATA]" at bounding box center [53, 190] width 67 height 8
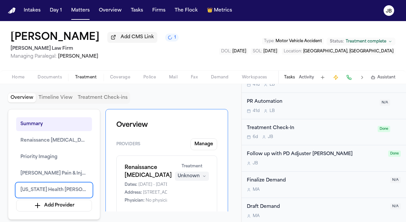
click at [307, 78] on button "Activity" at bounding box center [306, 77] width 15 height 5
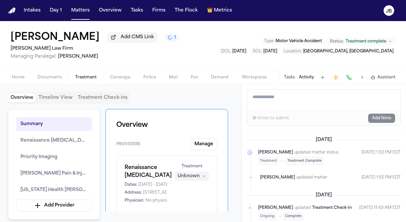
click at [273, 98] on textarea "Add a note to this matter" at bounding box center [323, 100] width 153 height 21
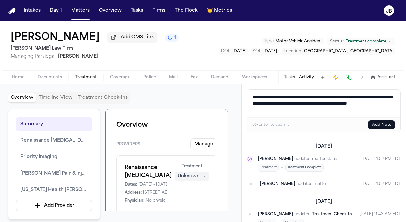
type textarea "**********"
click at [375, 128] on button "Add Note" at bounding box center [382, 124] width 27 height 9
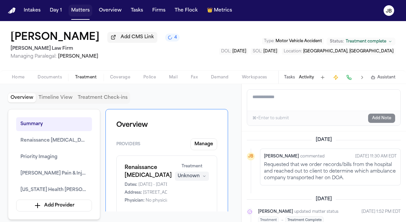
click at [79, 7] on button "Matters" at bounding box center [81, 11] width 24 height 12
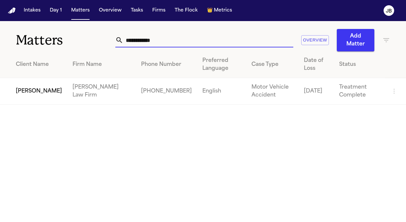
click at [172, 36] on input "**********" at bounding box center [208, 40] width 170 height 15
drag, startPoint x: 164, startPoint y: 41, endPoint x: 3, endPoint y: 60, distance: 162.4
click at [3, 60] on div "**********" at bounding box center [203, 63] width 406 height 84
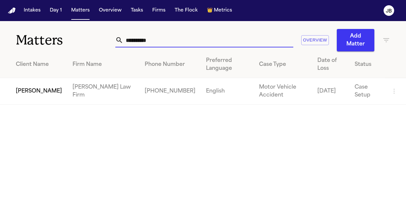
type input "**********"
click at [15, 93] on td "[PERSON_NAME]" at bounding box center [33, 91] width 67 height 27
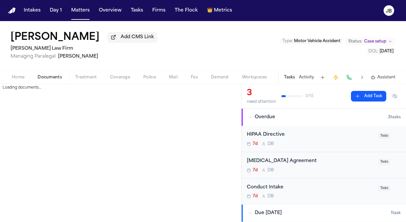
click at [47, 77] on span "Documents" at bounding box center [50, 77] width 24 height 5
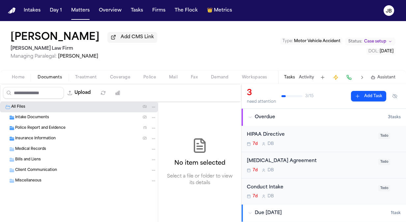
click at [36, 115] on div "Intake Documents ( 2 )" at bounding box center [86, 118] width 142 height 6
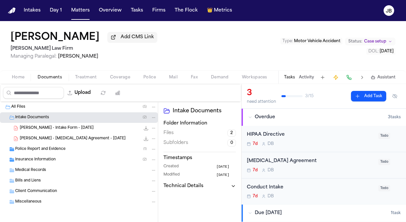
click at [41, 150] on span "Police Report and Evidence" at bounding box center [40, 150] width 50 height 6
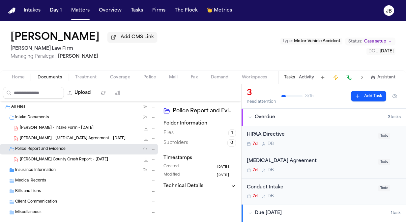
click at [43, 169] on span "Insurance Information" at bounding box center [35, 171] width 41 height 6
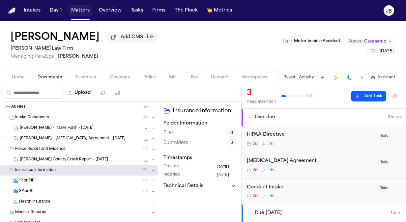
click at [87, 7] on button "Matters" at bounding box center [81, 11] width 24 height 12
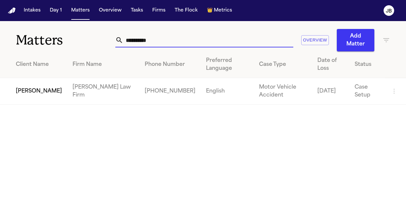
drag, startPoint x: 166, startPoint y: 43, endPoint x: 91, endPoint y: 43, distance: 74.6
click at [91, 43] on div "**********" at bounding box center [203, 36] width 406 height 30
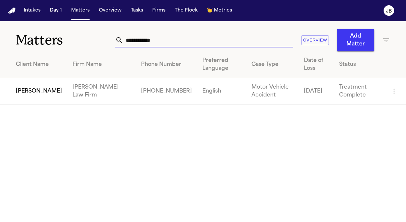
type input "**********"
click at [25, 84] on td "[PERSON_NAME]" at bounding box center [33, 91] width 67 height 27
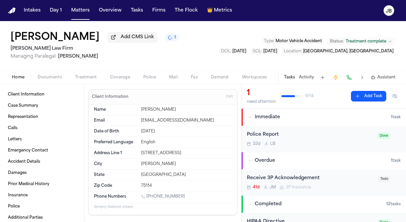
click at [48, 78] on span "Documents" at bounding box center [50, 77] width 24 height 5
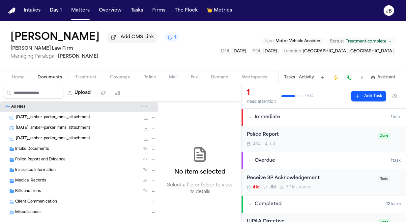
click at [88, 76] on span "Treatment" at bounding box center [86, 77] width 22 height 5
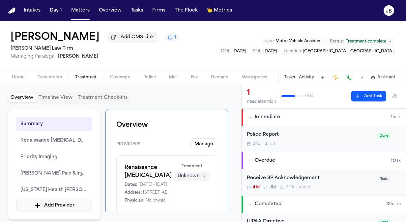
click at [59, 207] on button "Add Provider" at bounding box center [54, 206] width 76 height 12
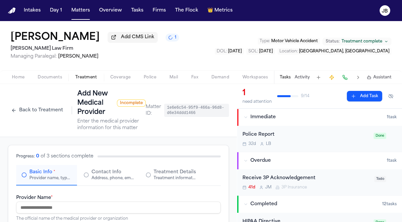
click at [50, 209] on input "Provider Name *" at bounding box center [118, 208] width 204 height 12
paste input "**********"
click at [43, 208] on input "**********" at bounding box center [118, 208] width 204 height 12
click at [55, 208] on input "**********" at bounding box center [118, 208] width 204 height 12
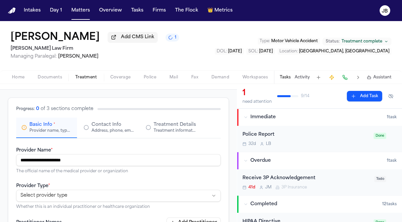
scroll to position [94, 0]
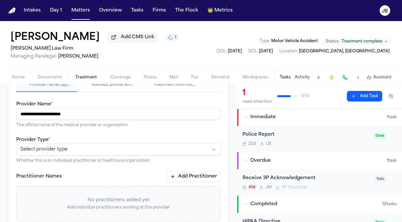
type input "**********"
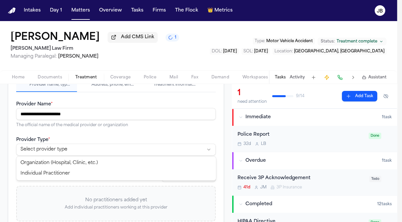
click at [49, 148] on html "**********" at bounding box center [201, 111] width 402 height 222
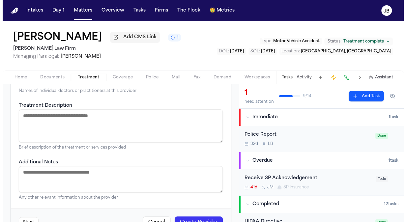
scroll to position [253, 0]
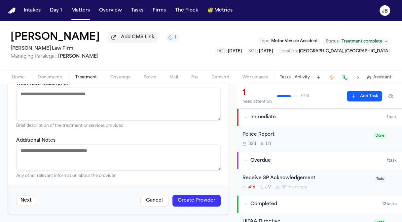
click at [199, 195] on button "Create Provider" at bounding box center [196, 201] width 48 height 12
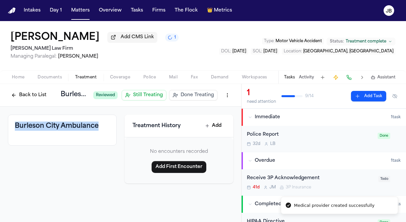
drag, startPoint x: 102, startPoint y: 129, endPoint x: 14, endPoint y: 129, distance: 87.8
click at [14, 129] on div "Burleson City Ambulance" at bounding box center [62, 130] width 109 height 31
copy h3 "Burleson City Ambulance"
click at [60, 75] on span "Documents" at bounding box center [50, 77] width 24 height 5
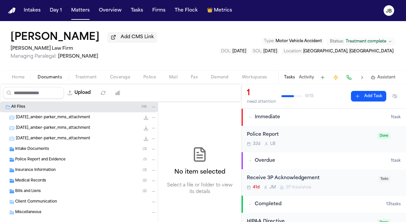
click at [59, 158] on span "Police Report and Evidence" at bounding box center [40, 160] width 50 height 6
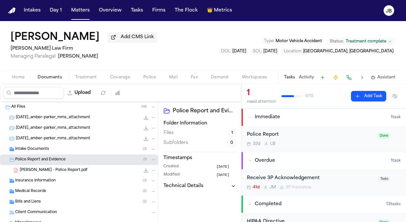
click at [115, 76] on span "Coverage" at bounding box center [120, 77] width 20 height 5
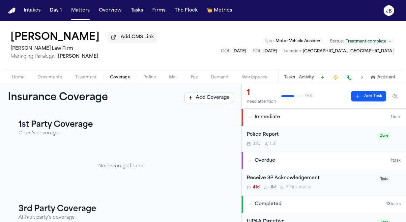
click at [89, 80] on button "Treatment" at bounding box center [86, 78] width 35 height 8
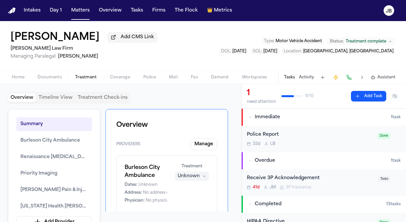
click at [47, 75] on span "Documents" at bounding box center [50, 77] width 24 height 5
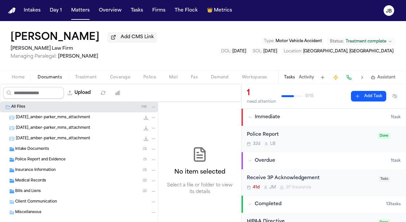
click at [14, 81] on span "button" at bounding box center [18, 81] width 20 height 1
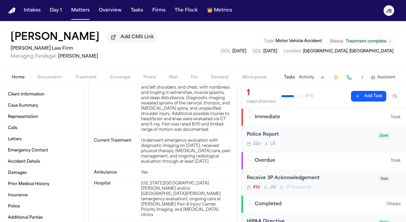
scroll to position [993, 0]
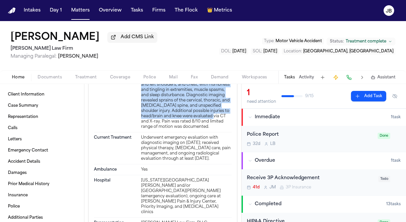
drag, startPoint x: 186, startPoint y: 120, endPoint x: 225, endPoint y: 170, distance: 63.5
click at [225, 130] on div "[PERSON_NAME] sustained significant bruising and body soreness, pain in the nec…" at bounding box center [186, 97] width 91 height 63
copy div "significant bruising and body soreness, pain in the neck, thoracic and [MEDICAL…"
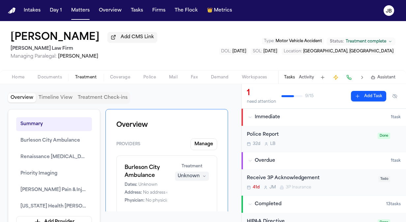
click at [90, 77] on span "Treatment" at bounding box center [86, 77] width 22 height 5
drag, startPoint x: 21, startPoint y: 203, endPoint x: 94, endPoint y: 207, distance: 73.1
click at [94, 207] on div "Summary Burleson City Ambulance Renaissance [MEDICAL_DATA] Priority Imaging [PE…" at bounding box center [54, 172] width 92 height 127
click at [53, 73] on div "Home Documents Treatment Coverage Police Mail Fax Demand Workspaces Artifacts T…" at bounding box center [203, 77] width 406 height 13
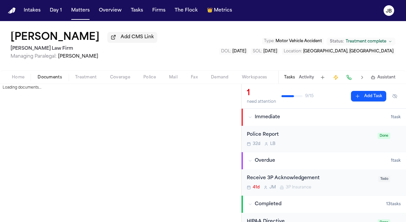
click at [52, 77] on span "Documents" at bounding box center [50, 77] width 24 height 5
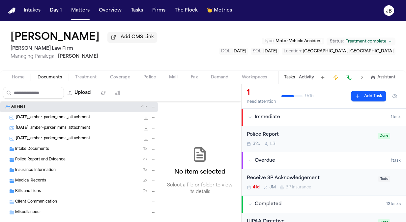
click at [38, 145] on div "Intake Documents ( 3 )" at bounding box center [79, 149] width 158 height 11
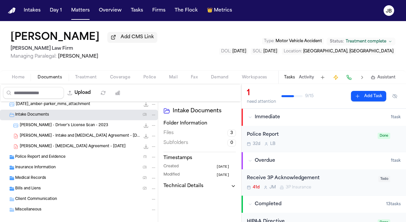
scroll to position [42, 0]
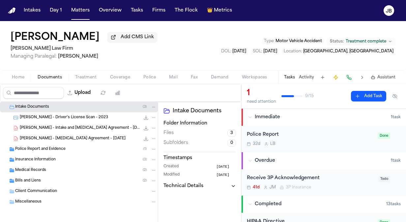
click at [23, 159] on span "Insurance Information" at bounding box center [35, 160] width 41 height 6
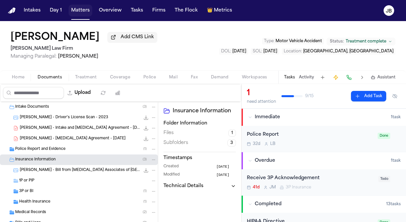
click at [78, 5] on button "Matters" at bounding box center [81, 11] width 24 height 12
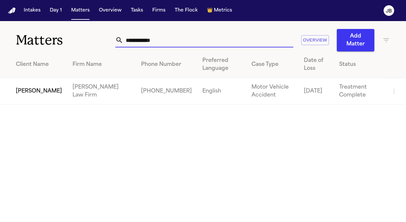
drag, startPoint x: 164, startPoint y: 40, endPoint x: 47, endPoint y: 44, distance: 117.5
click at [47, 44] on div "**********" at bounding box center [203, 36] width 406 height 30
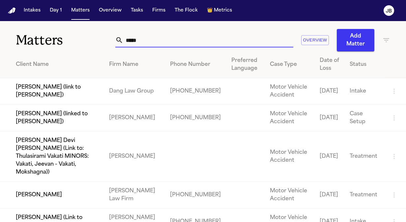
type input "*****"
click at [46, 182] on td "[PERSON_NAME]" at bounding box center [52, 195] width 104 height 27
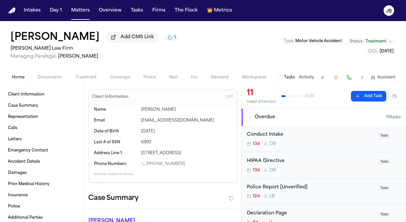
drag, startPoint x: 75, startPoint y: 35, endPoint x: 9, endPoint y: 39, distance: 65.8
click at [9, 39] on div "[PERSON_NAME] Add CMS Link 1 [PERSON_NAME] Law Firm Managing Paralegal: [PERSON…" at bounding box center [203, 45] width 406 height 49
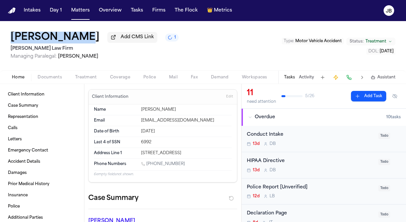
drag, startPoint x: 9, startPoint y: 39, endPoint x: 75, endPoint y: 40, distance: 65.7
click at [75, 40] on div "[PERSON_NAME] Add CMS Link 1 [PERSON_NAME] Law Firm Managing Paralegal: [PERSON…" at bounding box center [203, 45] width 406 height 49
copy h1 "[PERSON_NAME]"
drag, startPoint x: 186, startPoint y: 161, endPoint x: 149, endPoint y: 165, distance: 37.2
click at [149, 165] on div "[PHONE_NUMBER]" at bounding box center [186, 165] width 91 height 6
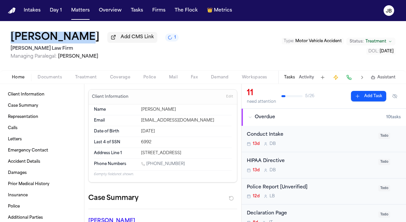
copy link "469) 690-2240"
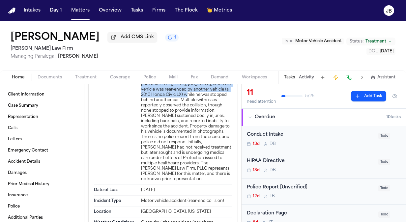
scroll to position [1152, 0]
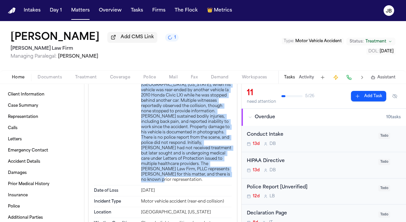
drag, startPoint x: 140, startPoint y: 86, endPoint x: 218, endPoint y: 187, distance: 127.0
click at [218, 183] on div "On [DATE], [PERSON_NAME] was involved in a motor vehicle accident in [GEOGRAPHI…" at bounding box center [186, 127] width 91 height 111
copy div "On [DATE], [PERSON_NAME] was involved in a motor vehicle accident in [GEOGRAPHI…"
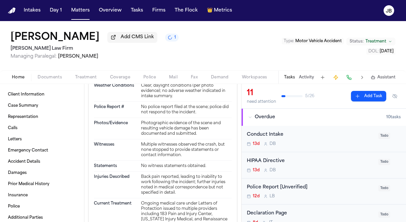
scroll to position [1320, 0]
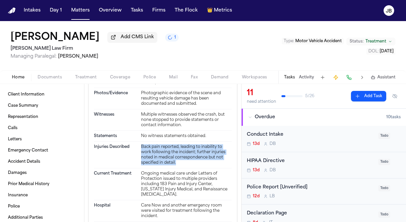
drag, startPoint x: 187, startPoint y: 169, endPoint x: 138, endPoint y: 154, distance: 51.8
click at [138, 154] on div "Injuries Described Back pain reported, leading to inability to work following t…" at bounding box center [163, 155] width 138 height 27
copy div "Back pain reported, leading to inability to work following the incident; furthe…"
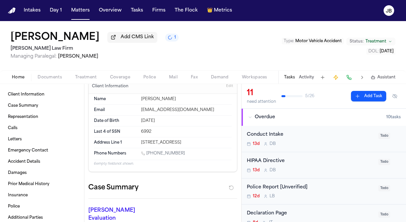
scroll to position [0, 0]
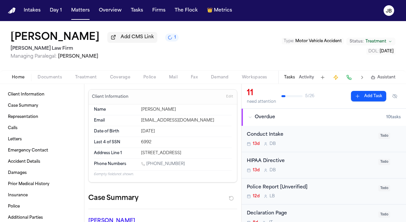
drag, startPoint x: 225, startPoint y: 152, endPoint x: 135, endPoint y: 154, distance: 90.4
click at [135, 154] on div "Address Line 1 [STREET_ADDRESS]" at bounding box center [163, 153] width 138 height 11
copy div "[STREET_ADDRESS]"
drag, startPoint x: 77, startPoint y: 12, endPoint x: 81, endPoint y: 12, distance: 3.4
click at [77, 12] on button "Matters" at bounding box center [81, 11] width 24 height 12
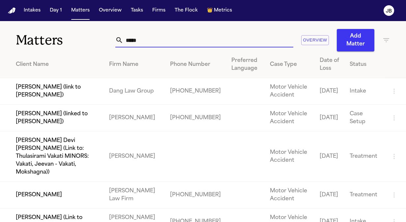
drag, startPoint x: 143, startPoint y: 38, endPoint x: 18, endPoint y: 57, distance: 126.4
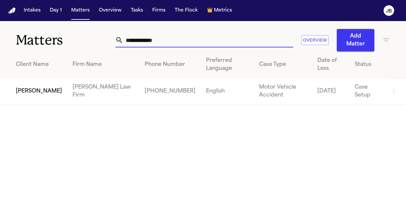
type input "**********"
click at [30, 85] on td "[PERSON_NAME]" at bounding box center [33, 91] width 67 height 27
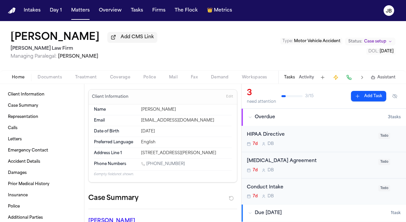
click at [42, 79] on span "Documents" at bounding box center [50, 77] width 24 height 5
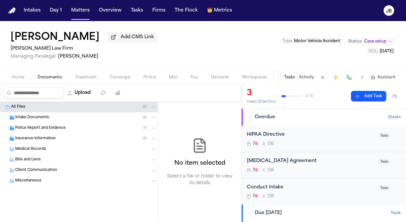
click at [14, 78] on span "Home" at bounding box center [18, 77] width 13 height 5
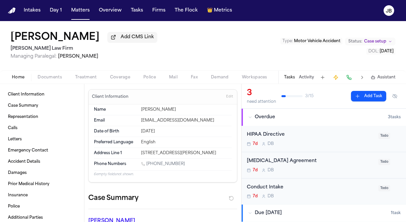
click at [41, 71] on div "Home Documents Treatment Coverage Police Mail Fax Demand Workspaces Artifacts T…" at bounding box center [203, 77] width 406 height 13
click at [47, 77] on span "Documents" at bounding box center [50, 77] width 24 height 5
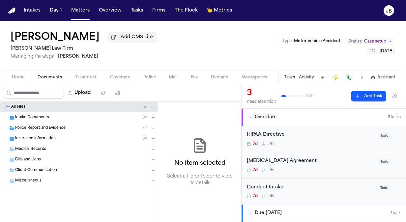
click at [17, 79] on span "Home" at bounding box center [18, 77] width 13 height 5
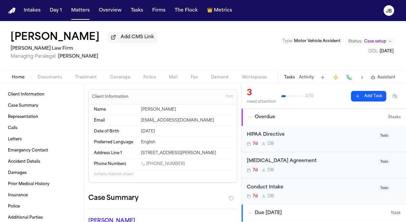
click at [179, 158] on div "Address Line 1 [STREET_ADDRESS][PERSON_NAME]" at bounding box center [163, 153] width 138 height 11
drag, startPoint x: 183, startPoint y: 164, endPoint x: 148, endPoint y: 166, distance: 35.0
click at [148, 166] on div "[PHONE_NUMBER]" at bounding box center [186, 165] width 91 height 6
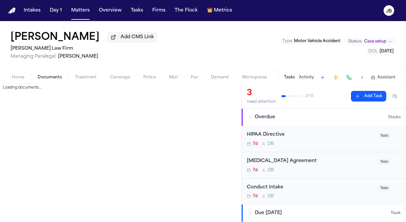
click at [53, 75] on span "Documents" at bounding box center [50, 77] width 24 height 5
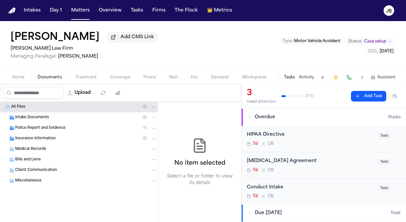
click at [39, 157] on span "Bills and Liens" at bounding box center [28, 160] width 26 height 6
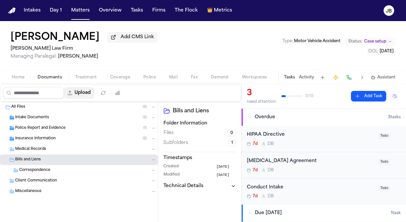
click at [85, 89] on button "Upload" at bounding box center [79, 93] width 31 height 12
select select "**********"
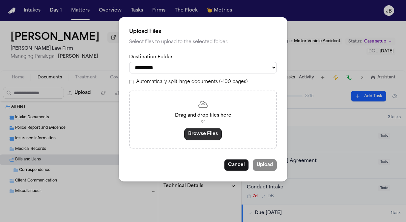
click at [201, 138] on button "Browse Files" at bounding box center [203, 134] width 38 height 12
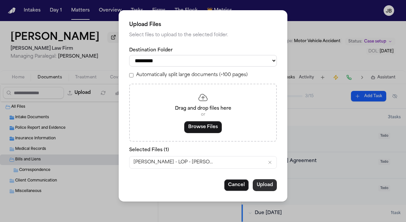
click at [260, 183] on button "Upload" at bounding box center [265, 185] width 24 height 12
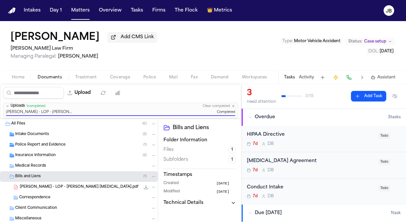
click at [63, 154] on div "Insurance Information ( 2 )" at bounding box center [86, 156] width 142 height 6
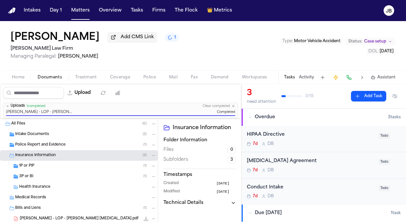
click at [12, 76] on span "Home" at bounding box center [18, 77] width 13 height 5
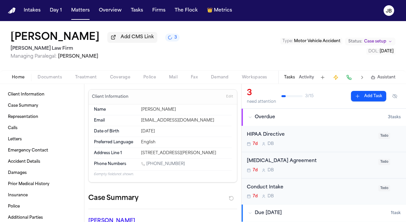
drag, startPoint x: 183, startPoint y: 165, endPoint x: 148, endPoint y: 166, distance: 35.7
click at [148, 166] on div "[PHONE_NUMBER]" at bounding box center [186, 165] width 91 height 6
drag, startPoint x: 196, startPoint y: 159, endPoint x: 147, endPoint y: 166, distance: 48.9
click at [147, 166] on div "Phone Numbers [PHONE_NUMBER]" at bounding box center [163, 165] width 138 height 12
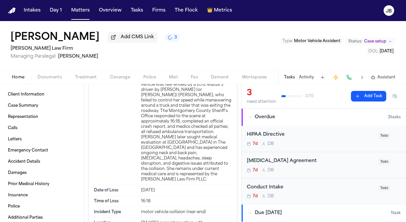
scroll to position [938, 0]
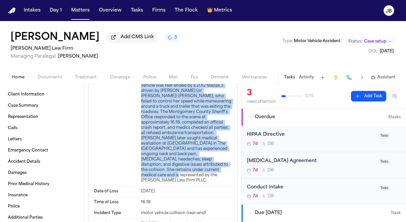
drag, startPoint x: 140, startPoint y: 86, endPoint x: 182, endPoint y: 211, distance: 131.5
click at [182, 183] on div "On [DATE], [PERSON_NAME], age [DEMOGRAPHIC_DATA], was a passenger in a 2019 Nis…" at bounding box center [186, 110] width 91 height 148
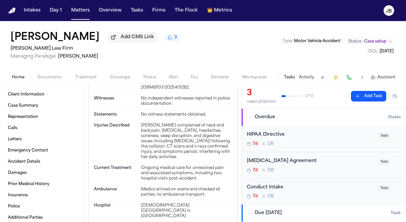
scroll to position [1136, 0]
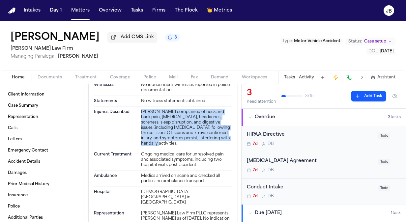
drag, startPoint x: 225, startPoint y: 159, endPoint x: 133, endPoint y: 130, distance: 96.5
click at [133, 130] on div "Injuries Described [PERSON_NAME] complained of neck and back pain, [MEDICAL_DAT…" at bounding box center [163, 128] width 138 height 43
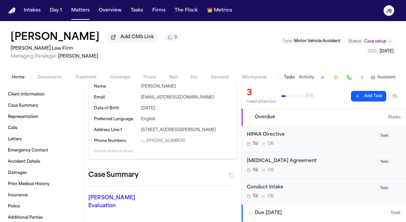
scroll to position [9, 0]
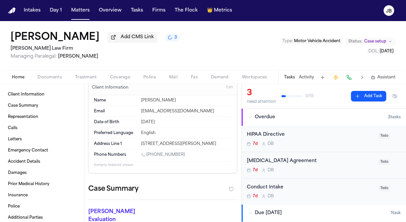
drag, startPoint x: 218, startPoint y: 142, endPoint x: 135, endPoint y: 143, distance: 82.8
click at [135, 143] on div "Address Line 1 [STREET_ADDRESS][PERSON_NAME]" at bounding box center [163, 144] width 138 height 11
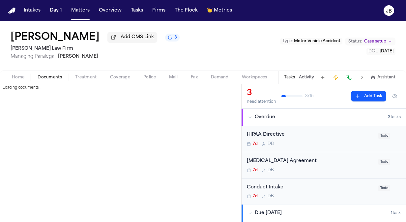
click at [53, 76] on span "Documents" at bounding box center [50, 77] width 24 height 5
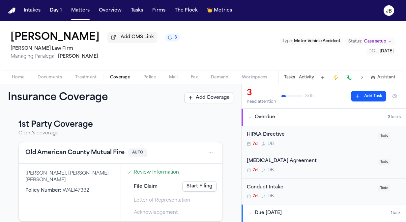
click at [47, 81] on div "Home Documents Treatment Coverage Police Mail Fax Demand Workspaces Artifacts T…" at bounding box center [203, 77] width 406 height 13
click at [48, 80] on span "Documents" at bounding box center [50, 77] width 24 height 5
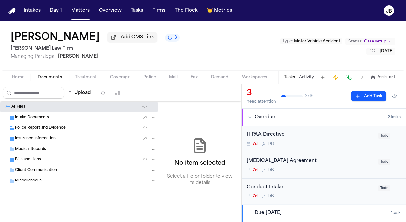
click at [59, 119] on div "Intake Documents ( 2 )" at bounding box center [86, 118] width 142 height 6
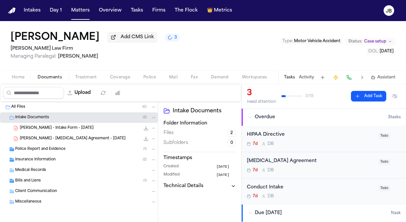
click at [87, 128] on div "[PERSON_NAME] - Intake Form - [DATE] 23.5 KB • PDF" at bounding box center [88, 128] width 137 height 7
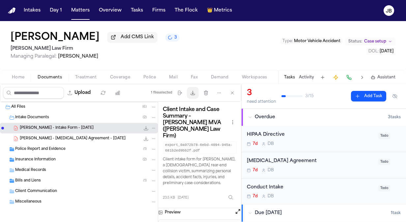
click at [193, 89] on button "Download files" at bounding box center [193, 93] width 12 height 12
click at [52, 137] on span "[PERSON_NAME] - [MEDICAL_DATA] Agreement - [DATE]" at bounding box center [73, 139] width 106 height 6
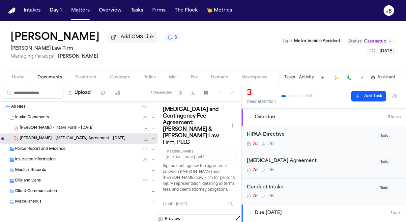
click at [235, 215] on div "Preview" at bounding box center [199, 219] width 83 height 9
click at [194, 91] on icon "button" at bounding box center [193, 93] width 4 height 4
click at [66, 151] on div "Police Report and Evidence ( 1 )" at bounding box center [86, 149] width 142 height 6
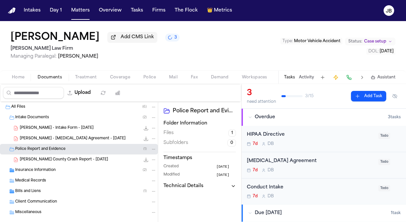
click at [74, 161] on span "[PERSON_NAME] County Crash Report - [DATE]" at bounding box center [64, 160] width 88 height 6
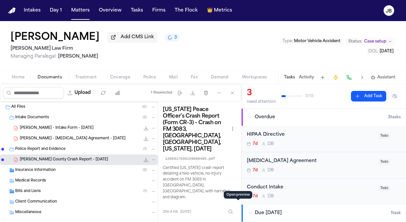
click at [236, 222] on button "Open preview" at bounding box center [238, 226] width 7 height 7
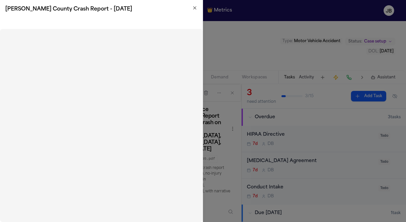
click at [192, 7] on icon "button" at bounding box center [194, 7] width 5 height 5
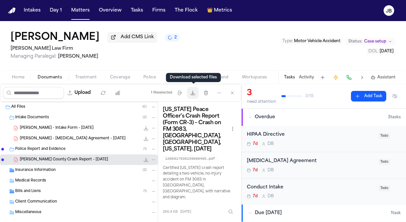
click at [197, 93] on button "Download files" at bounding box center [193, 93] width 12 height 12
click at [84, 166] on div "Insurance Information ( 2 )" at bounding box center [79, 170] width 158 height 11
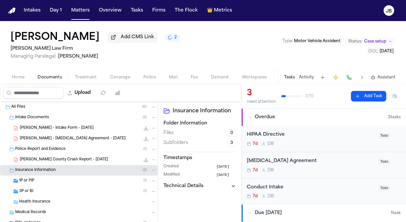
click at [71, 177] on div "1P or PIP ( 1 )" at bounding box center [79, 181] width 158 height 11
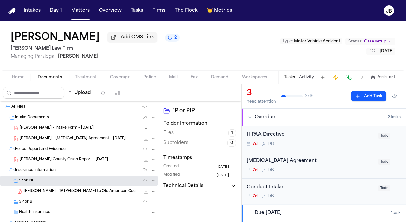
click at [144, 191] on icon "File: B. Buras - 1P LOR to Old American County Mutual Fire - 9.22.25" at bounding box center [146, 191] width 5 height 5
click at [64, 199] on div "3P or BI ( 1 )" at bounding box center [88, 202] width 138 height 6
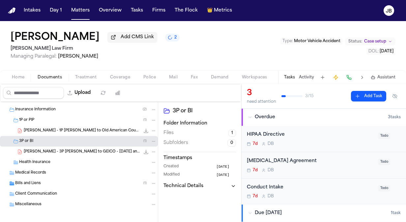
scroll to position [63, 0]
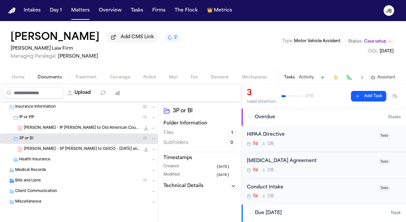
click at [85, 151] on span "[PERSON_NAME] - 3P [PERSON_NAME] to GEICO - [DATE] and Police Report - [DATE]" at bounding box center [82, 150] width 116 height 6
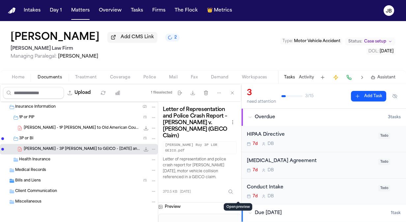
click at [237, 203] on button at bounding box center [238, 207] width 7 height 9
click at [191, 94] on icon "button" at bounding box center [192, 92] width 5 height 5
click at [376, 41] on span "Case setup" at bounding box center [376, 41] width 22 height 5
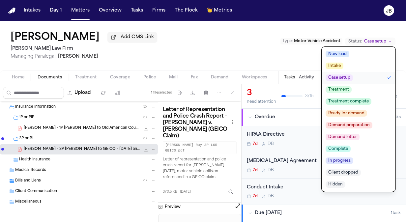
click at [346, 89] on span "Treatment" at bounding box center [339, 89] width 26 height 7
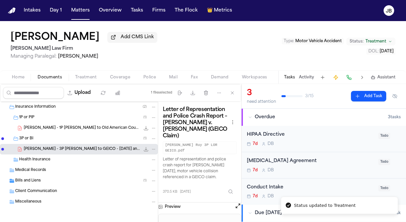
click at [169, 52] on div "[PERSON_NAME] Add CMS Link [PERSON_NAME] Law Firm Managing Paralegal: [PERSON_N…" at bounding box center [203, 45] width 406 height 49
click at [81, 13] on button "Matters" at bounding box center [81, 11] width 24 height 12
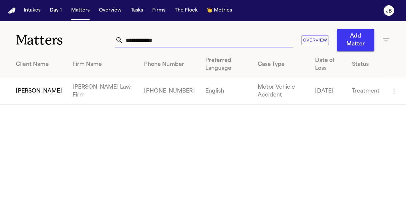
drag, startPoint x: 162, startPoint y: 41, endPoint x: 73, endPoint y: 34, distance: 88.7
click at [73, 34] on div "**********" at bounding box center [203, 36] width 406 height 30
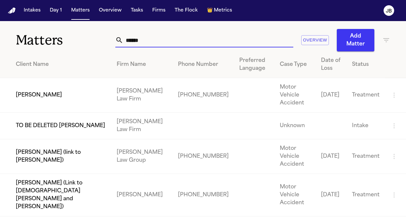
type input "******"
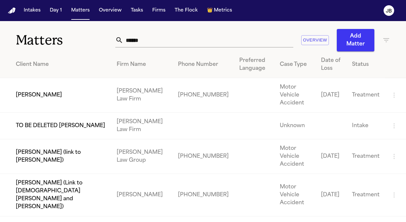
click at [48, 86] on td "[PERSON_NAME]" at bounding box center [56, 95] width 112 height 35
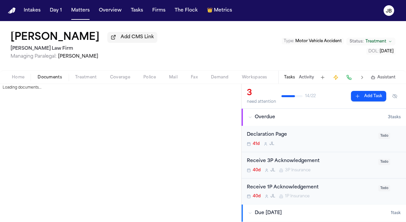
click at [58, 79] on span "Documents" at bounding box center [50, 77] width 24 height 5
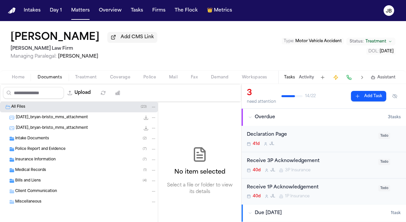
click at [297, 75] on div "Tasks Activity Assistant" at bounding box center [339, 77] width 123 height 13
click at [304, 77] on button "Activity" at bounding box center [306, 77] width 15 height 5
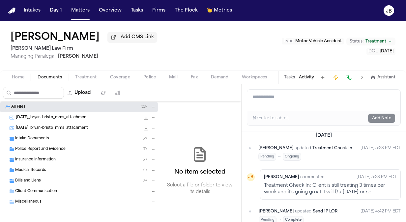
scroll to position [9, 0]
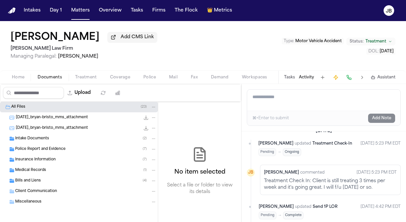
click at [20, 81] on span "button" at bounding box center [18, 81] width 20 height 1
click at [47, 75] on span "Documents" at bounding box center [50, 77] width 24 height 5
click at [39, 154] on div "Police Report and Evidence ( 7 )" at bounding box center [79, 149] width 158 height 11
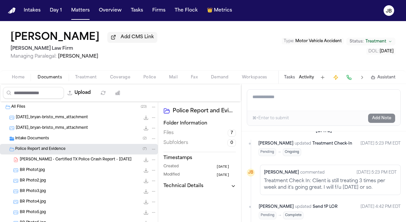
click at [37, 168] on span "BR Photo1.jpg" at bounding box center [32, 171] width 25 height 6
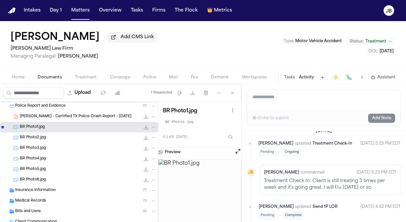
scroll to position [45, 0]
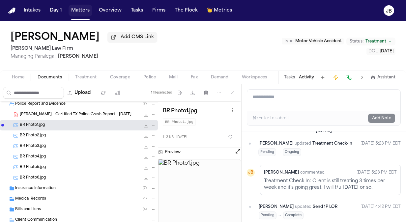
click at [81, 15] on button "Matters" at bounding box center [81, 11] width 24 height 12
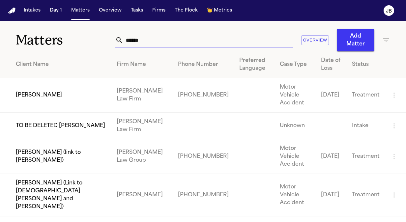
drag, startPoint x: 141, startPoint y: 38, endPoint x: 80, endPoint y: 36, distance: 61.4
click at [80, 36] on div "Matters ****** Overview Add Matter" at bounding box center [203, 36] width 406 height 30
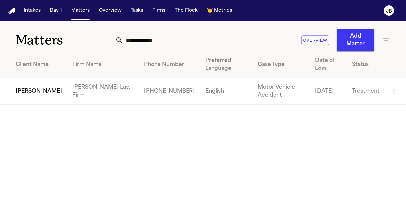
type input "**********"
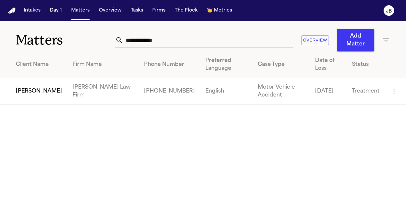
click at [26, 98] on td "[PERSON_NAME]" at bounding box center [33, 91] width 67 height 27
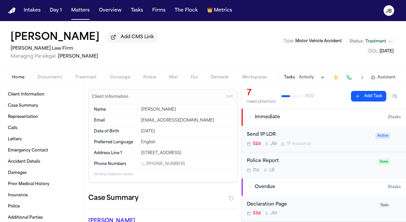
click at [302, 75] on button "Activity" at bounding box center [306, 77] width 15 height 5
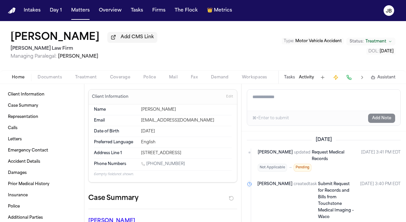
click at [49, 77] on span "Documents" at bounding box center [50, 77] width 24 height 5
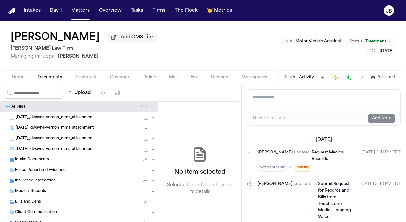
scroll to position [21, 0]
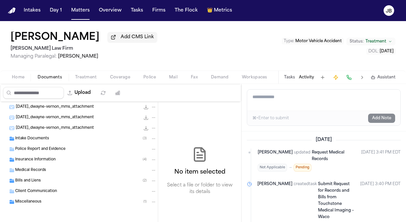
click at [43, 138] on span "Intake Documents" at bounding box center [32, 139] width 34 height 6
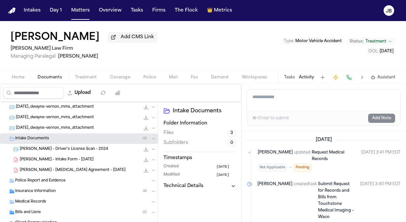
click at [74, 189] on div "Insurance Information ( 4 )" at bounding box center [86, 192] width 142 height 6
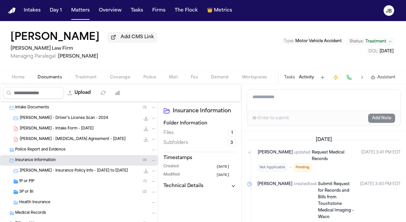
scroll to position [73, 0]
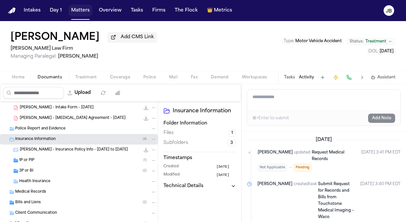
click at [71, 8] on button "Matters" at bounding box center [81, 11] width 24 height 12
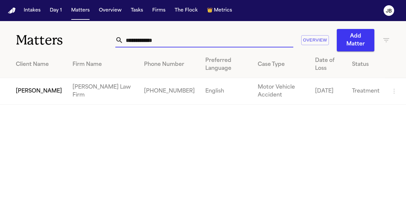
drag, startPoint x: 69, startPoint y: 40, endPoint x: 14, endPoint y: 36, distance: 54.9
click at [14, 36] on div "**********" at bounding box center [203, 36] width 406 height 30
type input "******"
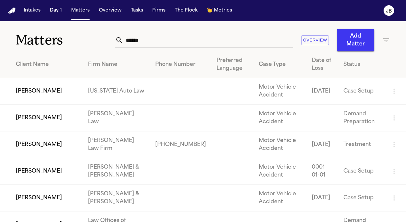
click at [49, 149] on td "[PERSON_NAME]" at bounding box center [41, 145] width 83 height 27
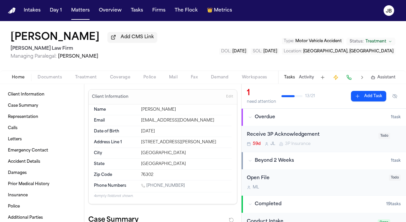
click at [121, 81] on span "button" at bounding box center [120, 81] width 28 height 1
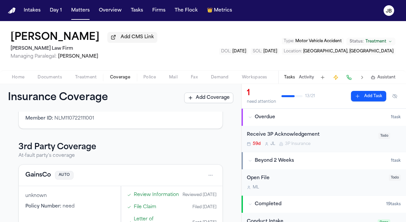
scroll to position [109, 0]
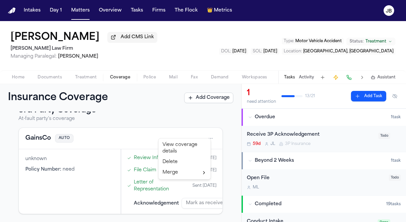
click at [205, 131] on html "Intakes Day 1 Matters Overview Tasks Firms The Flock 👑 Metrics [PERSON_NAME] Ad…" at bounding box center [203, 111] width 406 height 222
click at [172, 152] on div "View coverage details" at bounding box center [184, 148] width 49 height 17
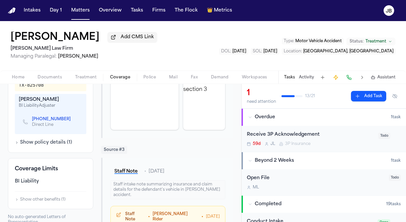
scroll to position [244, 0]
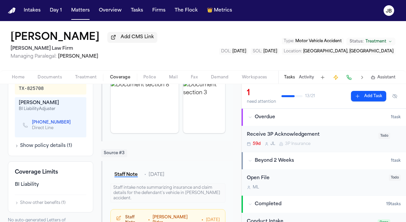
click at [72, 121] on icon "Copy to clipboard" at bounding box center [74, 123] width 4 height 4
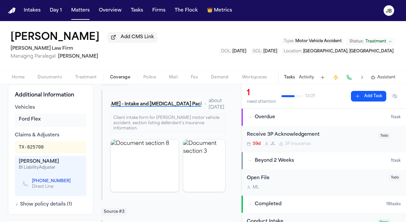
scroll to position [176, 0]
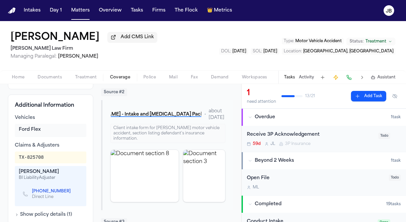
click at [304, 74] on div "Tasks Activity Assistant" at bounding box center [339, 77] width 123 height 13
click at [306, 79] on button "Activity" at bounding box center [306, 77] width 15 height 5
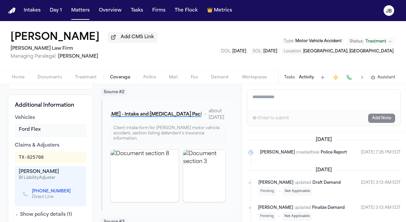
click at [263, 110] on textarea "Add a note to this matter" at bounding box center [323, 100] width 153 height 21
click at [275, 94] on textarea "Add a note to this matter" at bounding box center [323, 100] width 153 height 21
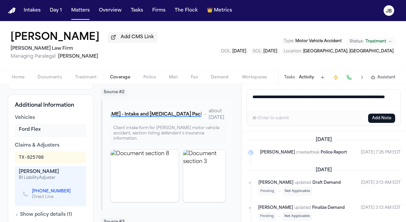
type textarea "**********"
click at [376, 115] on button "Add Note" at bounding box center [382, 118] width 27 height 9
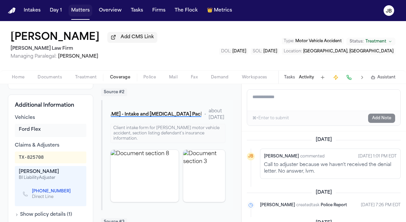
click at [81, 4] on nav "Intakes Day 1 Matters Overview Tasks Firms The Flock 👑 Metrics JB" at bounding box center [203, 10] width 406 height 21
click at [80, 15] on button "Matters" at bounding box center [81, 11] width 24 height 12
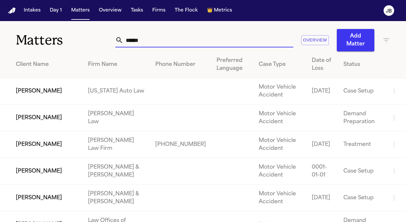
drag, startPoint x: 145, startPoint y: 42, endPoint x: 32, endPoint y: 48, distance: 112.3
click at [32, 48] on div "Matters ****** Overview Add Matter" at bounding box center [203, 36] width 406 height 30
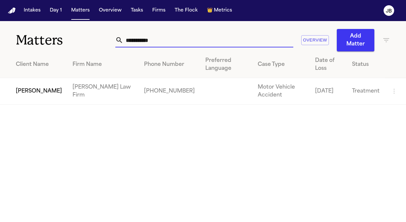
type input "**********"
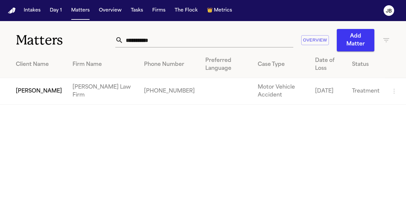
click at [34, 92] on td "[PERSON_NAME]" at bounding box center [33, 91] width 67 height 27
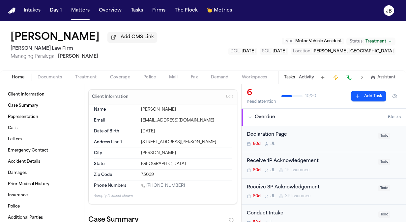
click at [117, 78] on span "Coverage" at bounding box center [120, 77] width 20 height 5
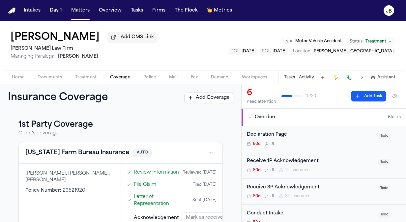
scroll to position [150, 0]
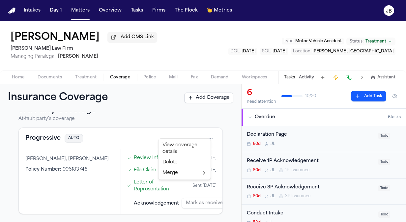
click at [205, 131] on html "Intakes Day 1 Matters Overview Tasks Firms The Flock 👑 Metrics [PERSON_NAME] Ad…" at bounding box center [203, 111] width 406 height 222
click at [178, 147] on div "View coverage details" at bounding box center [184, 148] width 49 height 17
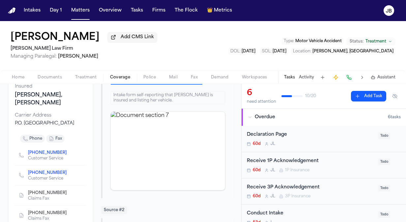
scroll to position [98, 0]
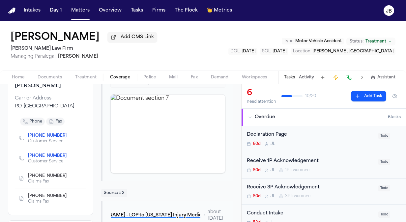
click at [307, 76] on button "Activity" at bounding box center [306, 77] width 15 height 5
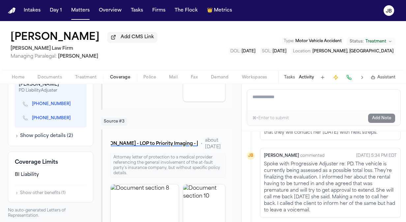
scroll to position [339, 0]
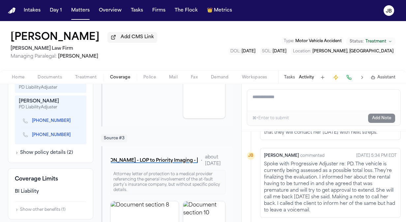
click at [73, 122] on icon "Copy to clipboard" at bounding box center [74, 120] width 2 height 3
click at [312, 73] on div "Tasks Activity Assistant" at bounding box center [339, 77] width 123 height 13
click at [289, 100] on textarea "Add a note to this matter" at bounding box center [323, 100] width 153 height 21
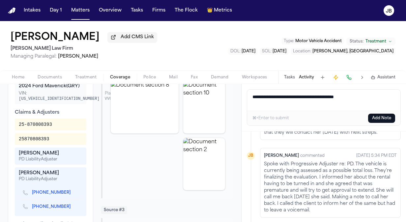
scroll to position [263, 0]
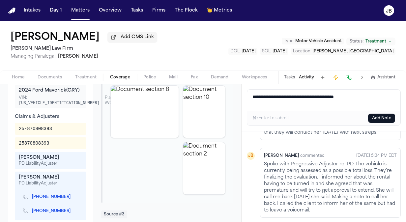
click at [377, 93] on textarea "**********" at bounding box center [324, 100] width 154 height 21
click at [379, 96] on textarea "**********" at bounding box center [324, 100] width 154 height 21
click at [23, 79] on span "Home" at bounding box center [18, 77] width 13 height 5
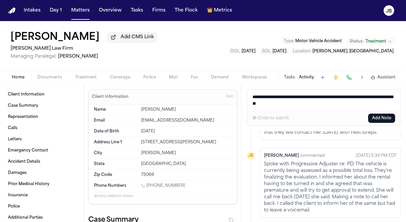
click at [325, 105] on textarea "**********" at bounding box center [324, 100] width 154 height 21
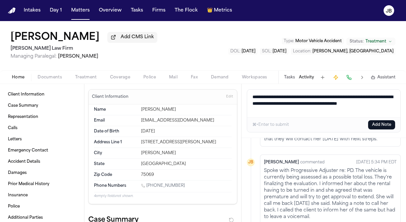
click at [143, 121] on div "[EMAIL_ADDRESS][DOMAIN_NAME]" at bounding box center [186, 120] width 91 height 5
click at [195, 120] on div "[EMAIL_ADDRESS][DOMAIN_NAME]" at bounding box center [186, 120] width 91 height 5
click at [292, 113] on textarea "**********" at bounding box center [324, 104] width 154 height 28
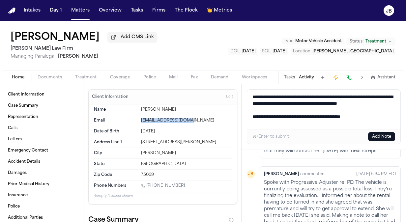
drag, startPoint x: 193, startPoint y: 120, endPoint x: 139, endPoint y: 119, distance: 54.1
click at [139, 119] on div "Email opchenge95@gmail.com" at bounding box center [163, 120] width 138 height 11
copy div "[EMAIL_ADDRESS][DOMAIN_NAME]"
click at [380, 120] on textarea "**********" at bounding box center [324, 110] width 154 height 40
drag, startPoint x: 370, startPoint y: 124, endPoint x: 247, endPoint y: 81, distance: 130.9
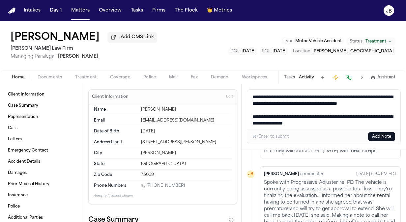
click at [247, 81] on div "Orvia Bowerman Add CMS Link Ruy Mireles Law Firm Managing Paralegal: Jessica Ba…" at bounding box center [203, 121] width 406 height 201
type textarea "**********"
click at [373, 134] on button "Add Note" at bounding box center [382, 136] width 27 height 9
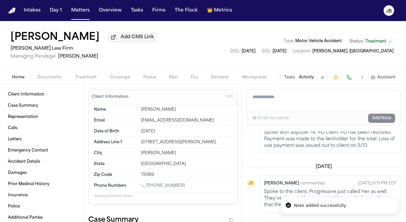
scroll to position [453, 0]
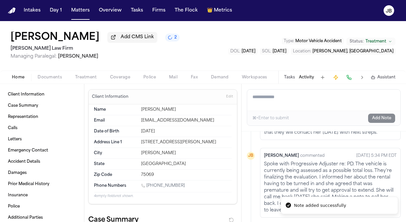
click at [192, 114] on div "Name Orvia Bowerman" at bounding box center [163, 110] width 138 height 11
drag, startPoint x: 193, startPoint y: 120, endPoint x: 135, endPoint y: 118, distance: 57.8
click at [135, 118] on div "Email opchenge95@gmail.com" at bounding box center [163, 120] width 138 height 11
copy div "[EMAIL_ADDRESS][DOMAIN_NAME]"
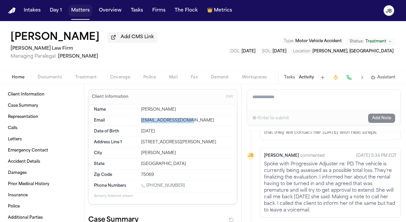
click at [88, 12] on button "Matters" at bounding box center [81, 11] width 24 height 12
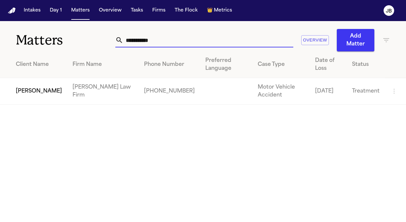
drag, startPoint x: 160, startPoint y: 37, endPoint x: 79, endPoint y: 30, distance: 81.1
click at [79, 30] on div "**********" at bounding box center [203, 36] width 406 height 30
type input "**********"
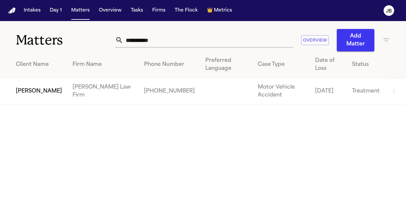
click at [53, 95] on td "[PERSON_NAME]" at bounding box center [33, 91] width 67 height 27
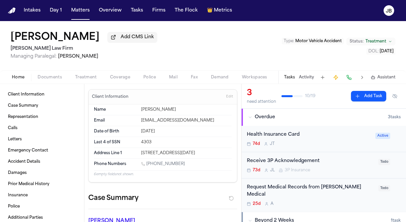
click at [311, 77] on button "Activity" at bounding box center [306, 77] width 15 height 5
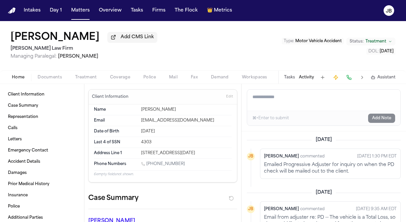
click at [286, 72] on div "Tasks Activity Assistant" at bounding box center [339, 77] width 123 height 13
click at [290, 77] on button "Tasks" at bounding box center [289, 77] width 11 height 5
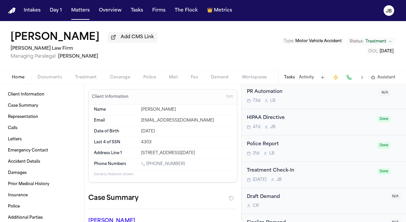
scroll to position [435, 0]
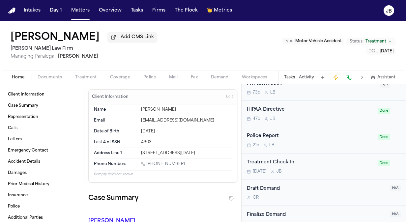
click at [312, 169] on div "Oct 2 J B" at bounding box center [310, 171] width 127 height 5
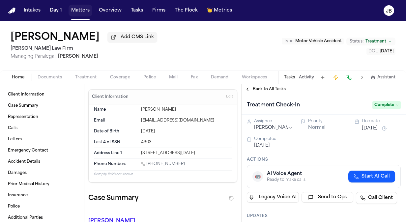
click at [72, 9] on button "Matters" at bounding box center [81, 11] width 24 height 12
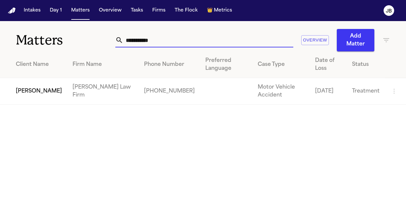
drag, startPoint x: 153, startPoint y: 40, endPoint x: 67, endPoint y: 42, distance: 85.5
click at [67, 42] on div "**********" at bounding box center [203, 36] width 406 height 30
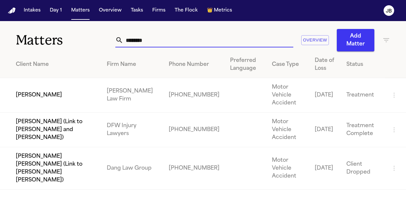
type input "********"
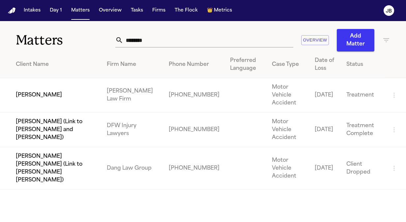
click at [50, 92] on td "[PERSON_NAME]" at bounding box center [51, 95] width 102 height 35
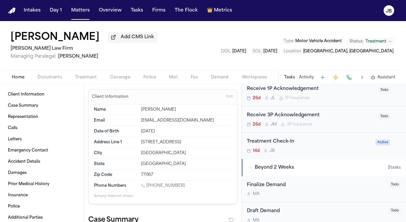
scroll to position [256, 0]
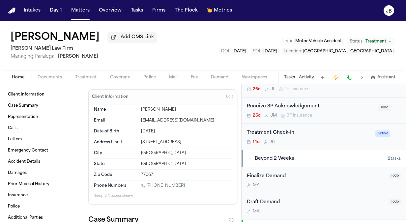
click at [326, 145] on div "Treatment Check-In 14d J B Active" at bounding box center [324, 137] width 165 height 26
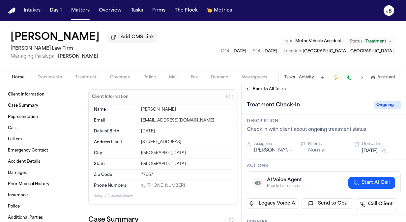
click at [378, 151] on button "[DATE]" at bounding box center [370, 151] width 16 height 7
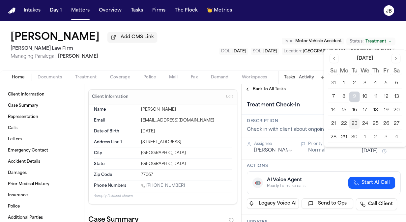
click at [396, 58] on button "Go to next month" at bounding box center [396, 58] width 9 height 9
click at [378, 82] on button "2" at bounding box center [376, 83] width 11 height 11
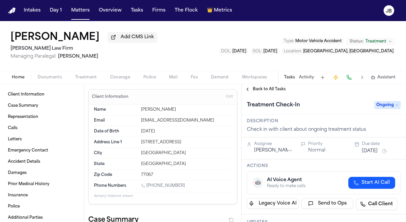
click at [300, 131] on div "Check in with client about ongoing treatment status" at bounding box center [324, 130] width 154 height 7
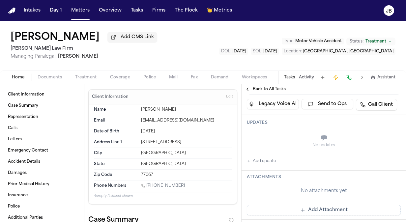
scroll to position [122, 0]
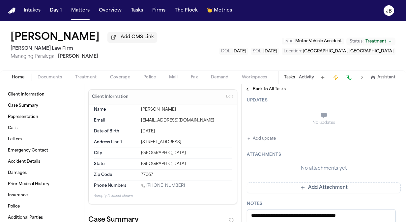
click at [269, 136] on button "Add update" at bounding box center [261, 139] width 29 height 8
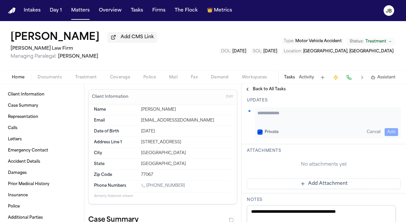
click at [270, 114] on textarea "Add your update" at bounding box center [328, 116] width 141 height 13
drag, startPoint x: 293, startPoint y: 119, endPoint x: 238, endPoint y: 110, distance: 55.2
click at [238, 110] on div "Client Information Case Summary Representation Calls Letters Emergency Contact …" at bounding box center [203, 153] width 406 height 138
drag, startPoint x: 309, startPoint y: 119, endPoint x: 214, endPoint y: 102, distance: 95.8
click at [214, 102] on div "Client Information Case Summary Representation Calls Letters Emergency Contact …" at bounding box center [203, 153] width 406 height 138
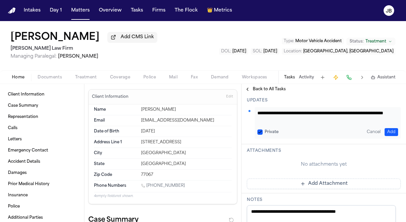
type textarea "**********"
click at [386, 131] on button "Add" at bounding box center [392, 132] width 14 height 8
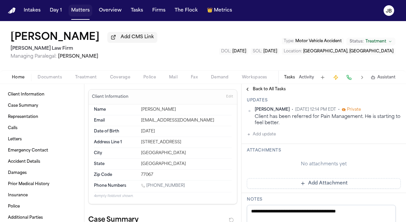
click at [86, 15] on button "Matters" at bounding box center [81, 11] width 24 height 12
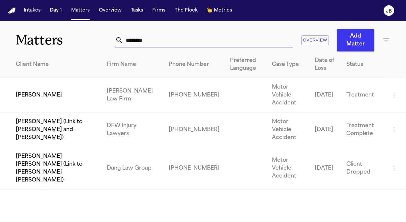
drag, startPoint x: 155, startPoint y: 38, endPoint x: 34, endPoint y: 47, distance: 121.7
click at [34, 47] on div "Matters ******** Overview Add Matter" at bounding box center [203, 36] width 406 height 30
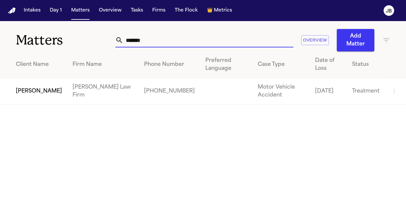
type input "*******"
click at [40, 96] on td "[PERSON_NAME]" at bounding box center [33, 91] width 67 height 27
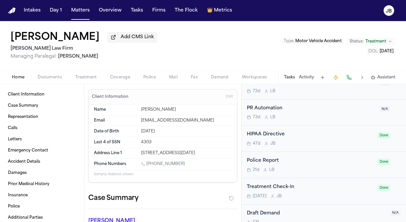
scroll to position [435, 0]
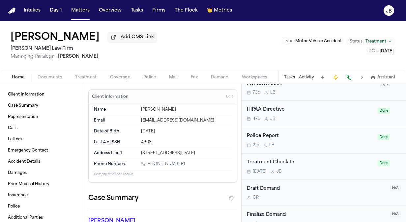
click at [315, 169] on div "Oct 2 J B" at bounding box center [310, 171] width 127 height 5
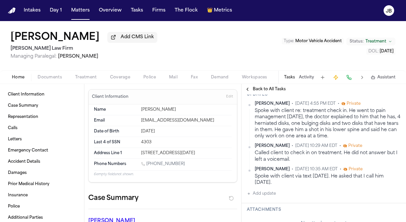
scroll to position [123, 0]
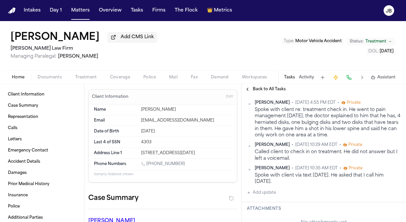
drag, startPoint x: 367, startPoint y: 133, endPoint x: 254, endPoint y: 109, distance: 115.3
click at [254, 109] on div "Jessica Barrett • Sep 22, 2025 4:55 PM EDT • Private Spoke with client re: trea…" at bounding box center [324, 119] width 154 height 38
copy div "Spoke with client re: treatment check in. He went to pain management on Saturda…"
click at [74, 7] on button "Matters" at bounding box center [81, 11] width 24 height 12
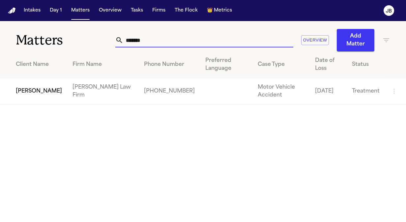
drag, startPoint x: 46, startPoint y: 33, endPoint x: 20, endPoint y: 34, distance: 26.1
click at [20, 34] on div "Matters ******* Overview Add Matter" at bounding box center [203, 36] width 406 height 30
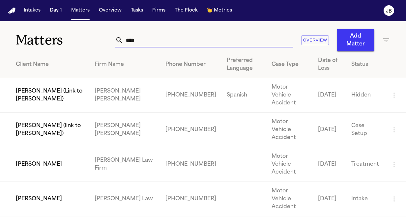
type input "****"
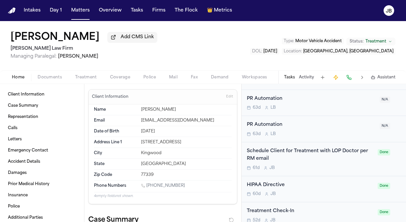
scroll to position [722, 0]
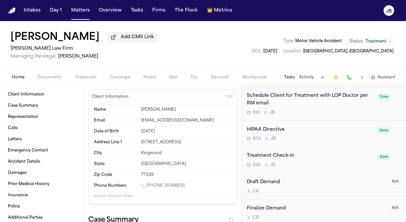
click at [314, 158] on div "Treatment Check-In 52d J B" at bounding box center [310, 160] width 127 height 16
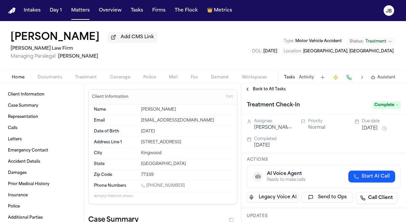
click at [385, 43] on span "Treatment" at bounding box center [376, 41] width 21 height 5
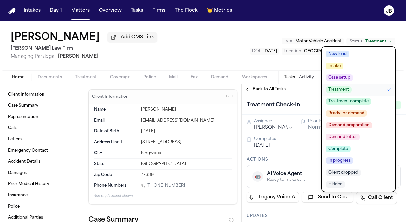
click at [340, 104] on span "Treatment complete" at bounding box center [349, 101] width 46 height 7
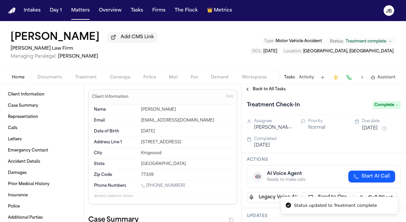
click at [306, 76] on button "Activity" at bounding box center [306, 77] width 15 height 5
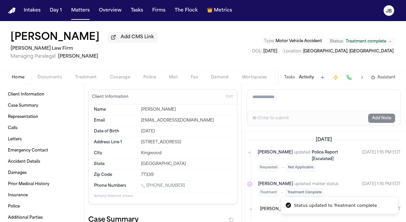
click at [286, 103] on textarea "Add a note to this matter" at bounding box center [323, 100] width 153 height 21
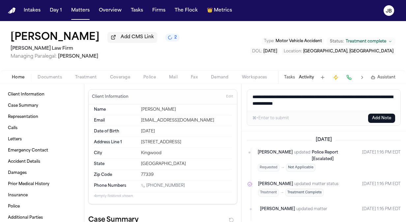
type textarea "**********"
click at [383, 117] on button "Add Note" at bounding box center [382, 118] width 27 height 9
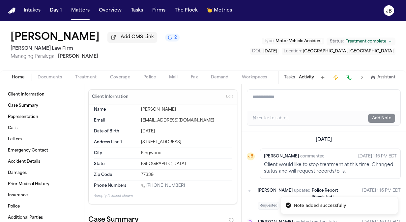
drag, startPoint x: 9, startPoint y: 27, endPoint x: 98, endPoint y: 40, distance: 89.3
click at [98, 40] on div "Qurratulain Sohail Add CMS Link 2 Ruy Mireles Law Firm Managing Paralegal: Jess…" at bounding box center [203, 45] width 406 height 49
drag, startPoint x: 183, startPoint y: 110, endPoint x: 135, endPoint y: 109, distance: 48.2
click at [135, 109] on div "Name Qurratulain Sohail" at bounding box center [163, 110] width 138 height 11
copy div "[PERSON_NAME]"
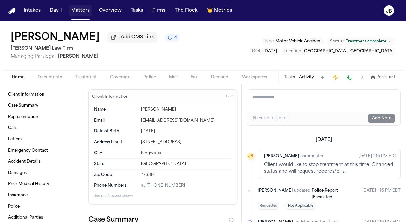
click at [77, 11] on button "Matters" at bounding box center [81, 11] width 24 height 12
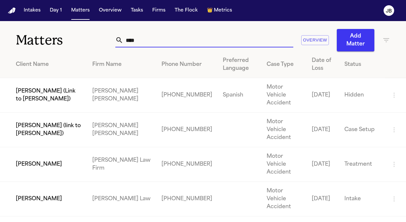
drag, startPoint x: 101, startPoint y: 38, endPoint x: 63, endPoint y: 39, distance: 37.6
click at [63, 39] on div "Matters **** Overview Add Matter" at bounding box center [203, 36] width 406 height 30
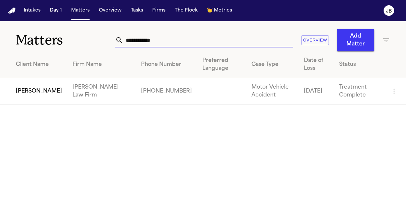
type input "**********"
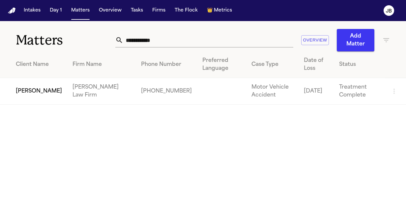
click at [28, 92] on td "[PERSON_NAME]" at bounding box center [33, 91] width 67 height 27
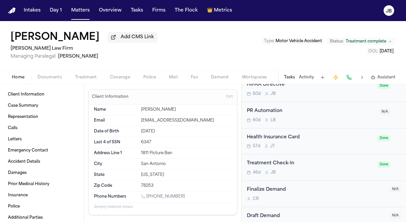
scroll to position [528, 0]
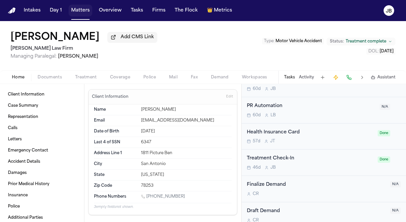
click at [80, 10] on button "Matters" at bounding box center [81, 11] width 24 height 12
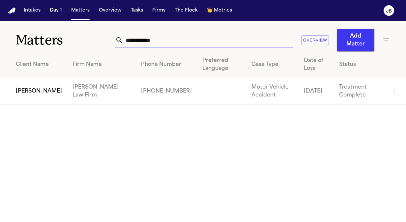
drag, startPoint x: 172, startPoint y: 34, endPoint x: 34, endPoint y: 53, distance: 139.3
click at [34, 53] on div "**********" at bounding box center [203, 63] width 406 height 84
type input "*"
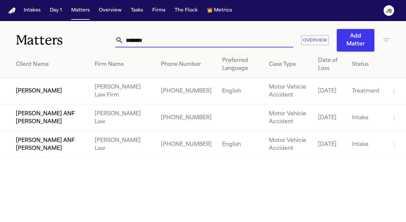
type input "********"
click at [42, 90] on td "[PERSON_NAME]" at bounding box center [44, 91] width 89 height 27
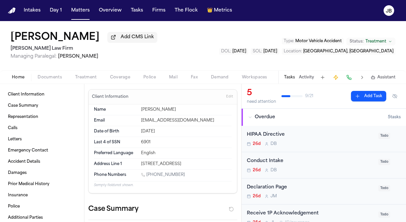
click at [51, 76] on span "Documents" at bounding box center [50, 77] width 24 height 5
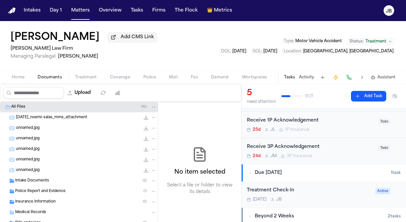
scroll to position [92, 0]
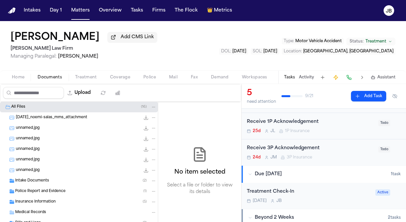
click at [328, 195] on div "Treatment Check-In Oct 2 J B" at bounding box center [309, 196] width 125 height 16
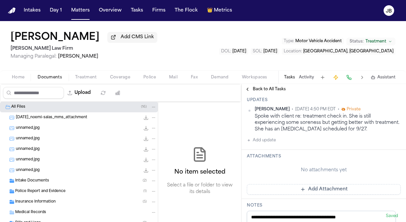
scroll to position [114, 0]
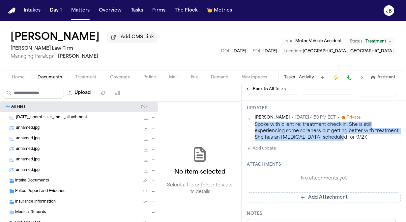
drag, startPoint x: 368, startPoint y: 135, endPoint x: 254, endPoint y: 125, distance: 113.7
click at [254, 125] on div "Jessica Barrett • Sep 22, 2025 4:50 PM EDT • Private Spoke with client re: trea…" at bounding box center [324, 128] width 154 height 26
copy div "Spoke with client re: treatment check in. She is still experiencing some sorene…"
